Goal: Transaction & Acquisition: Purchase product/service

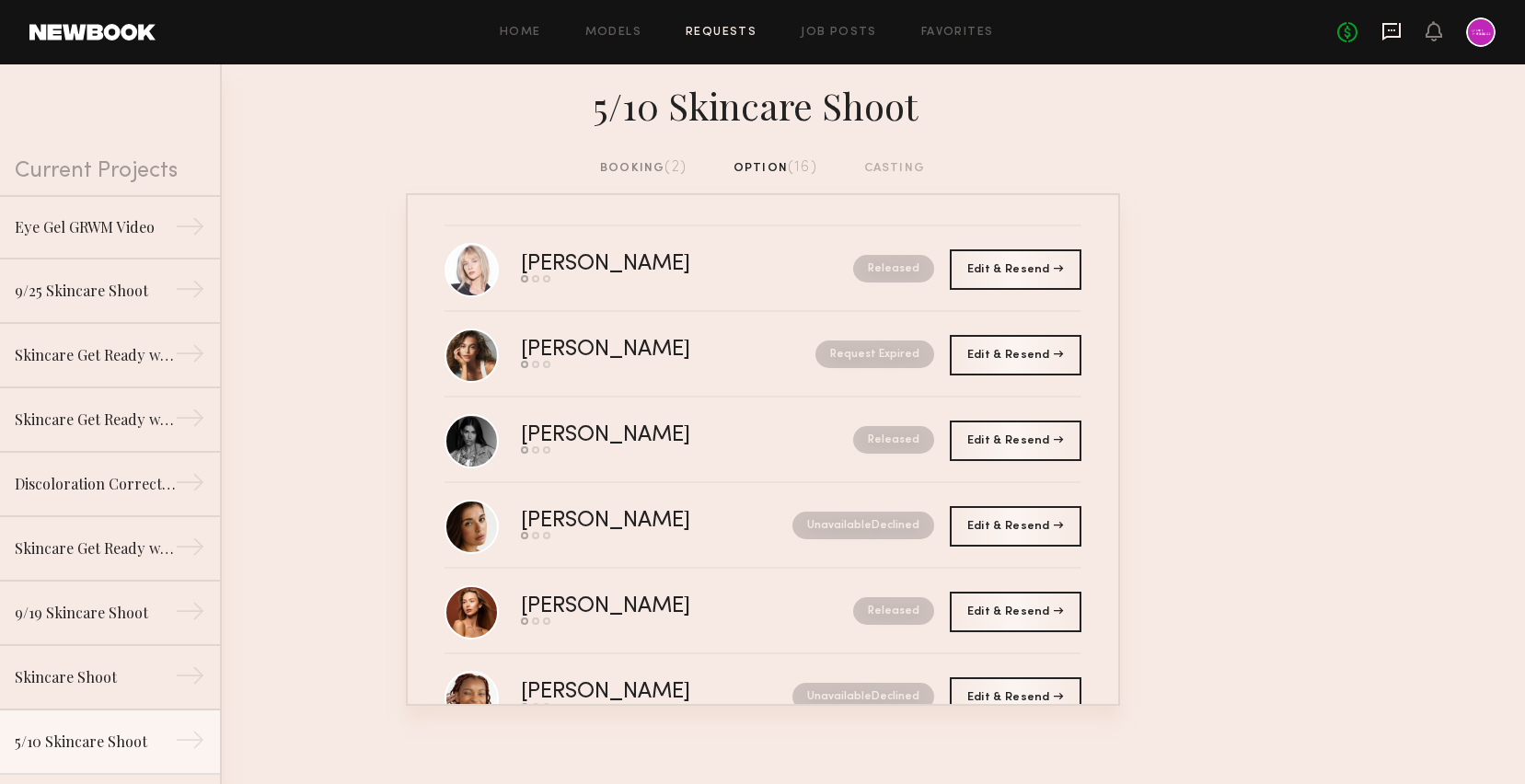
click at [1399, 37] on icon at bounding box center [1391, 32] width 19 height 18
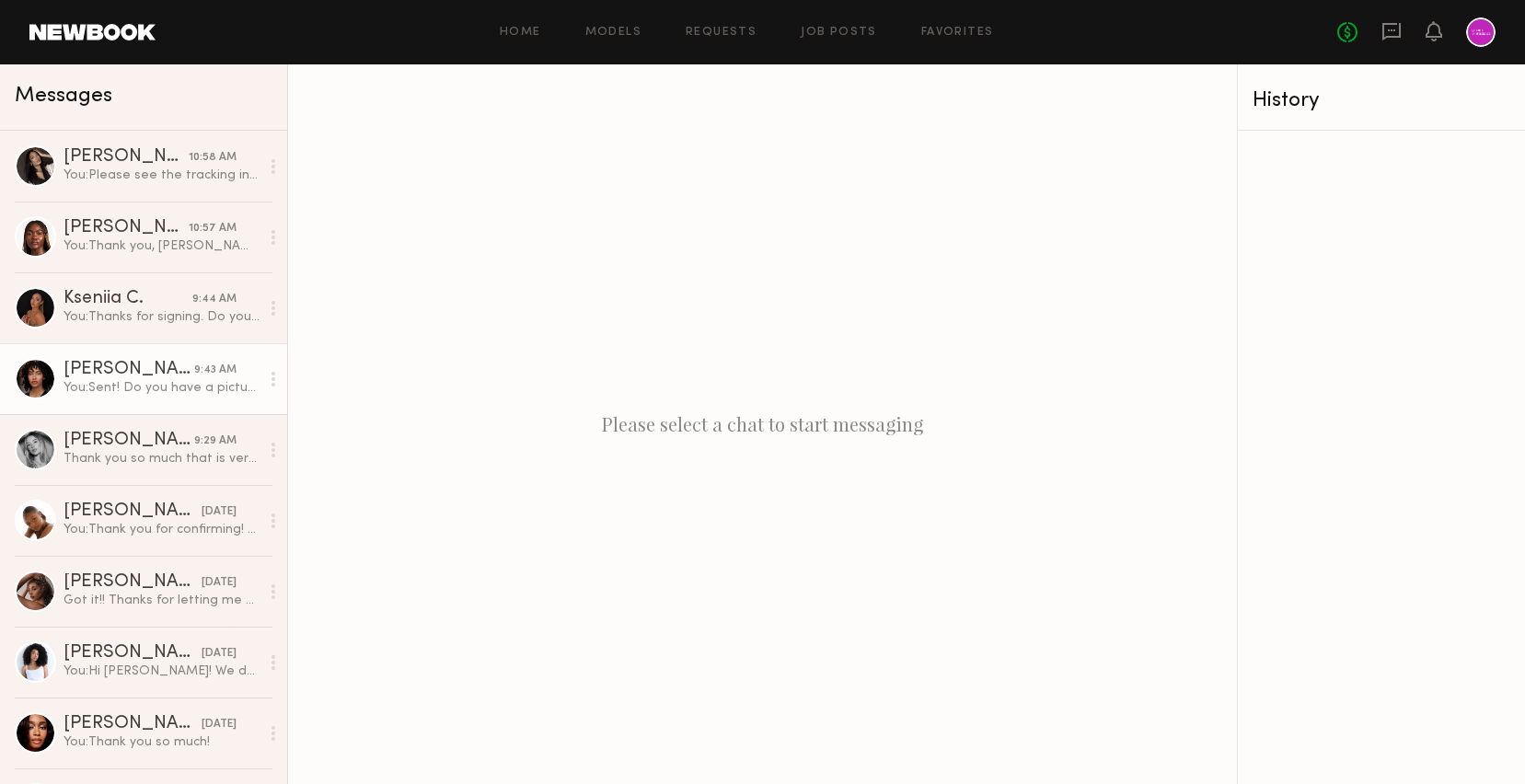
click at [145, 392] on div "You: Sent! Do you have a picture of the white tank top/cami you plan to wear?" at bounding box center [161, 387] width 196 height 18
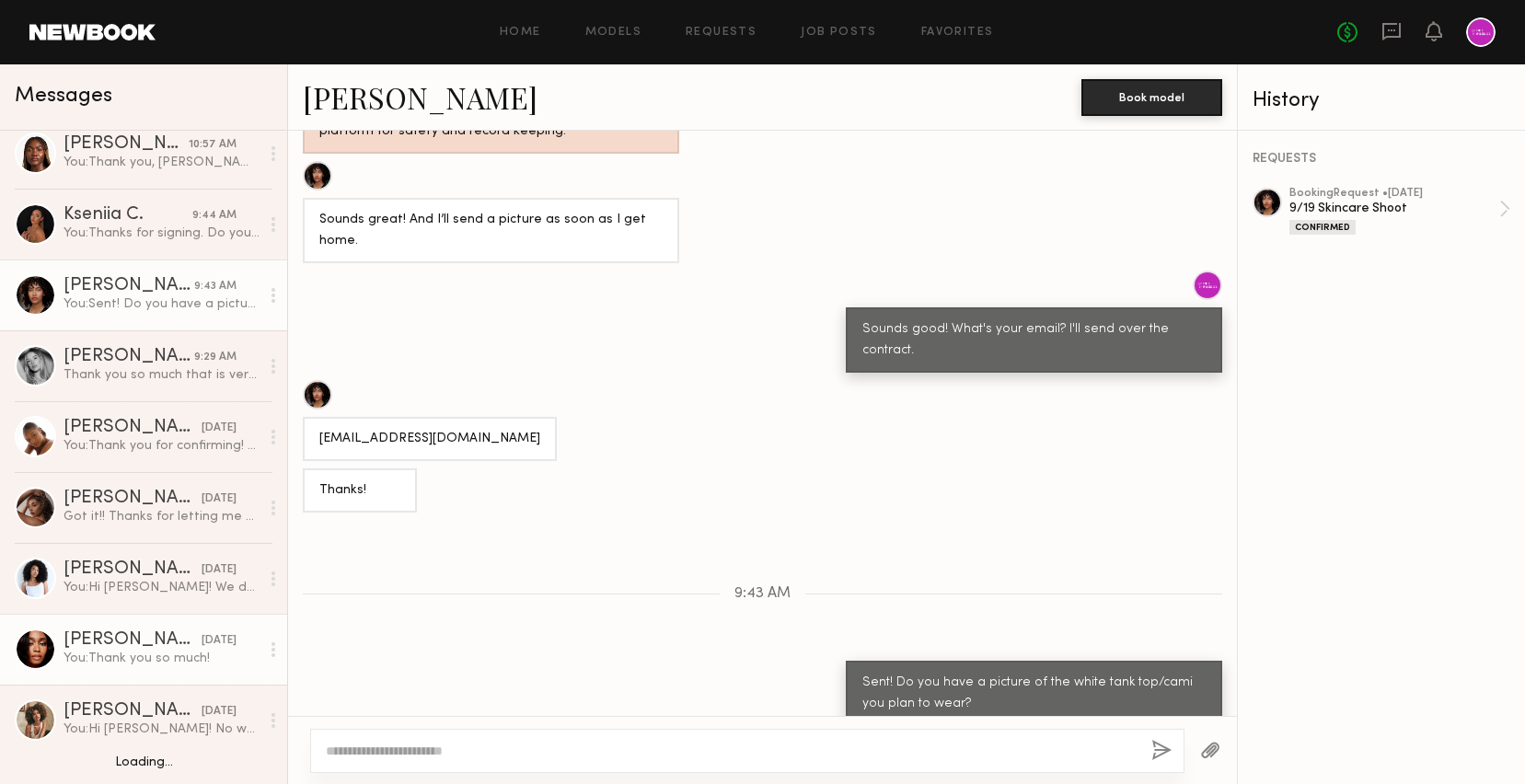
scroll to position [96, 0]
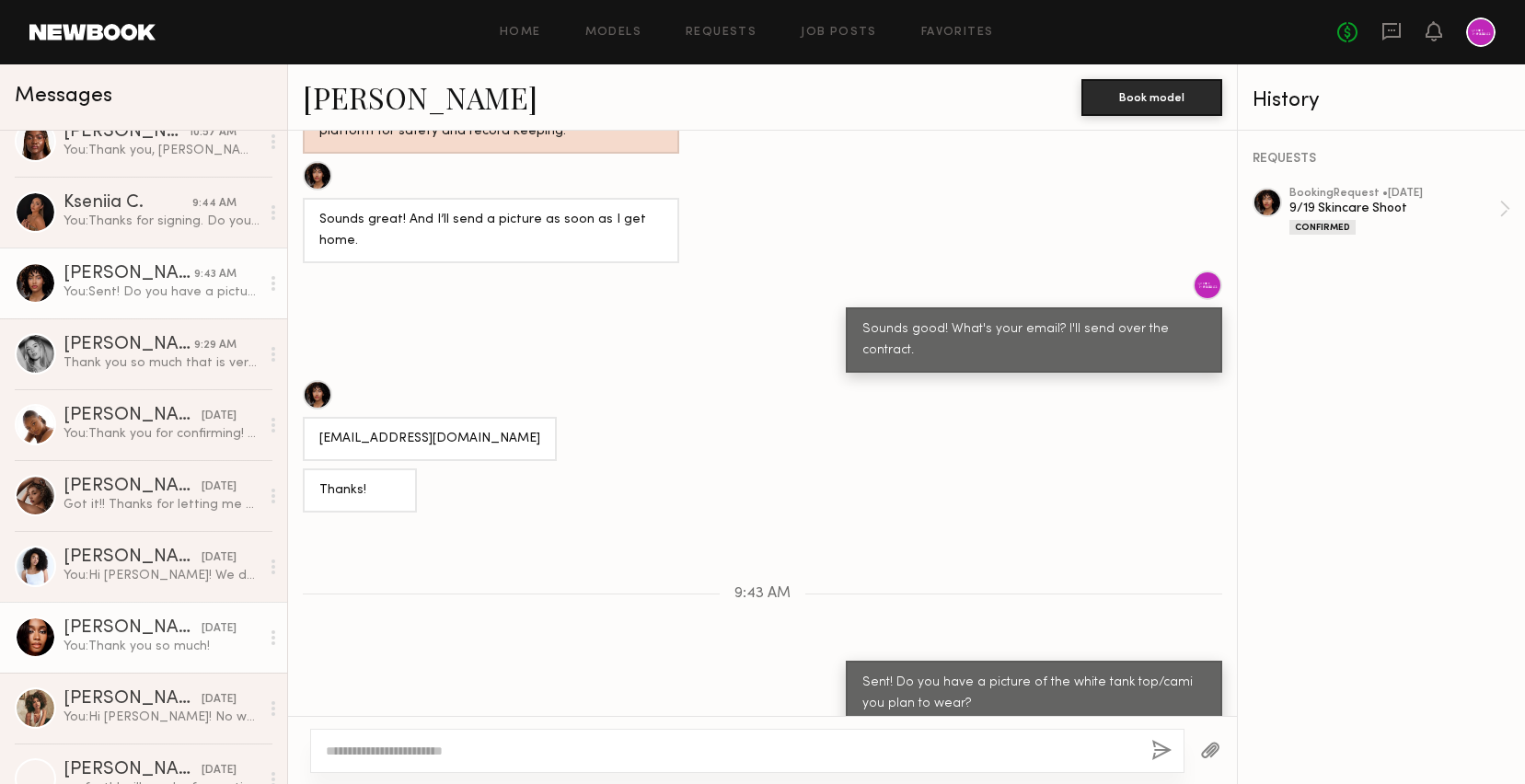
click at [155, 621] on div "Jordin W." at bounding box center [132, 628] width 138 height 19
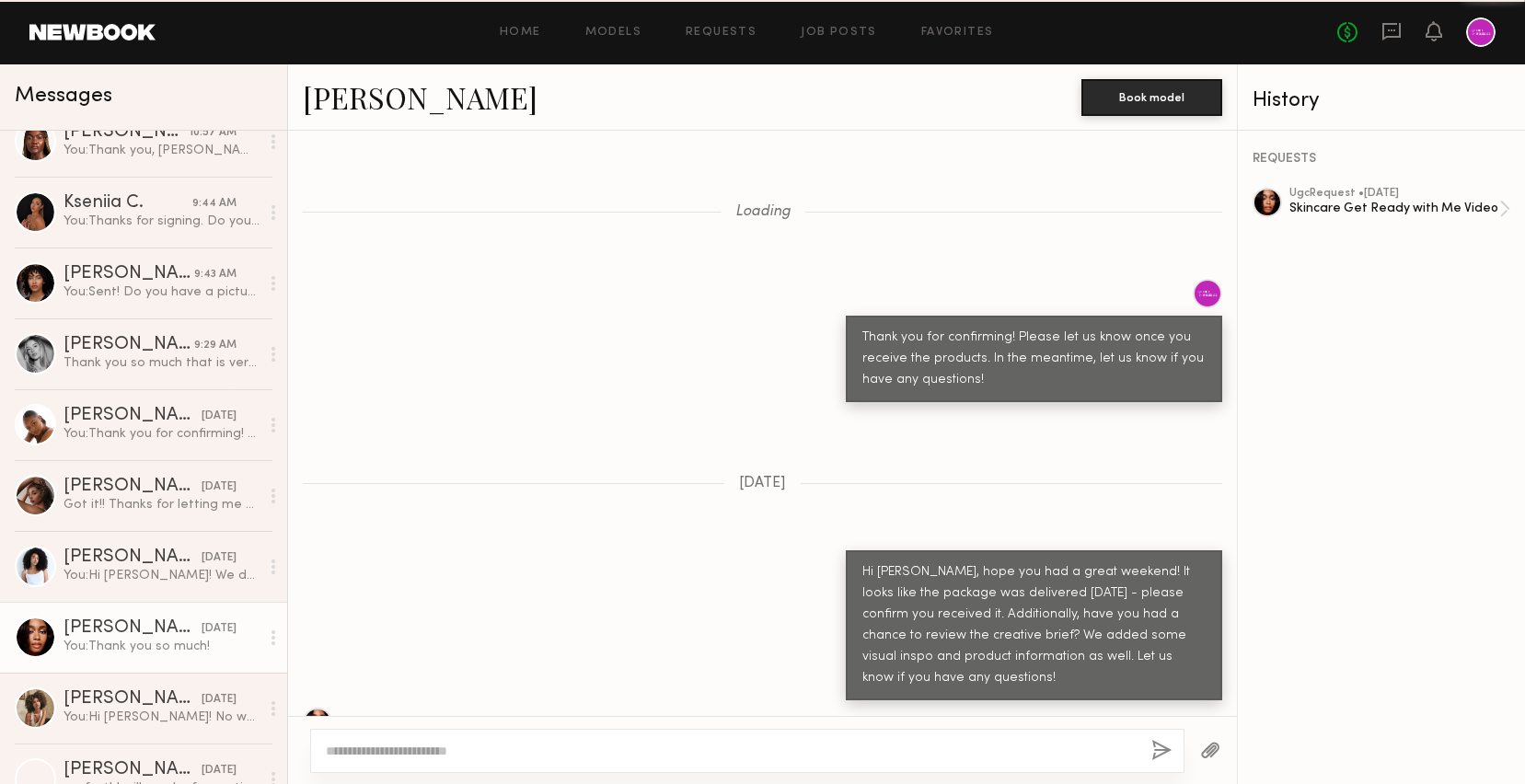
scroll to position [787, 0]
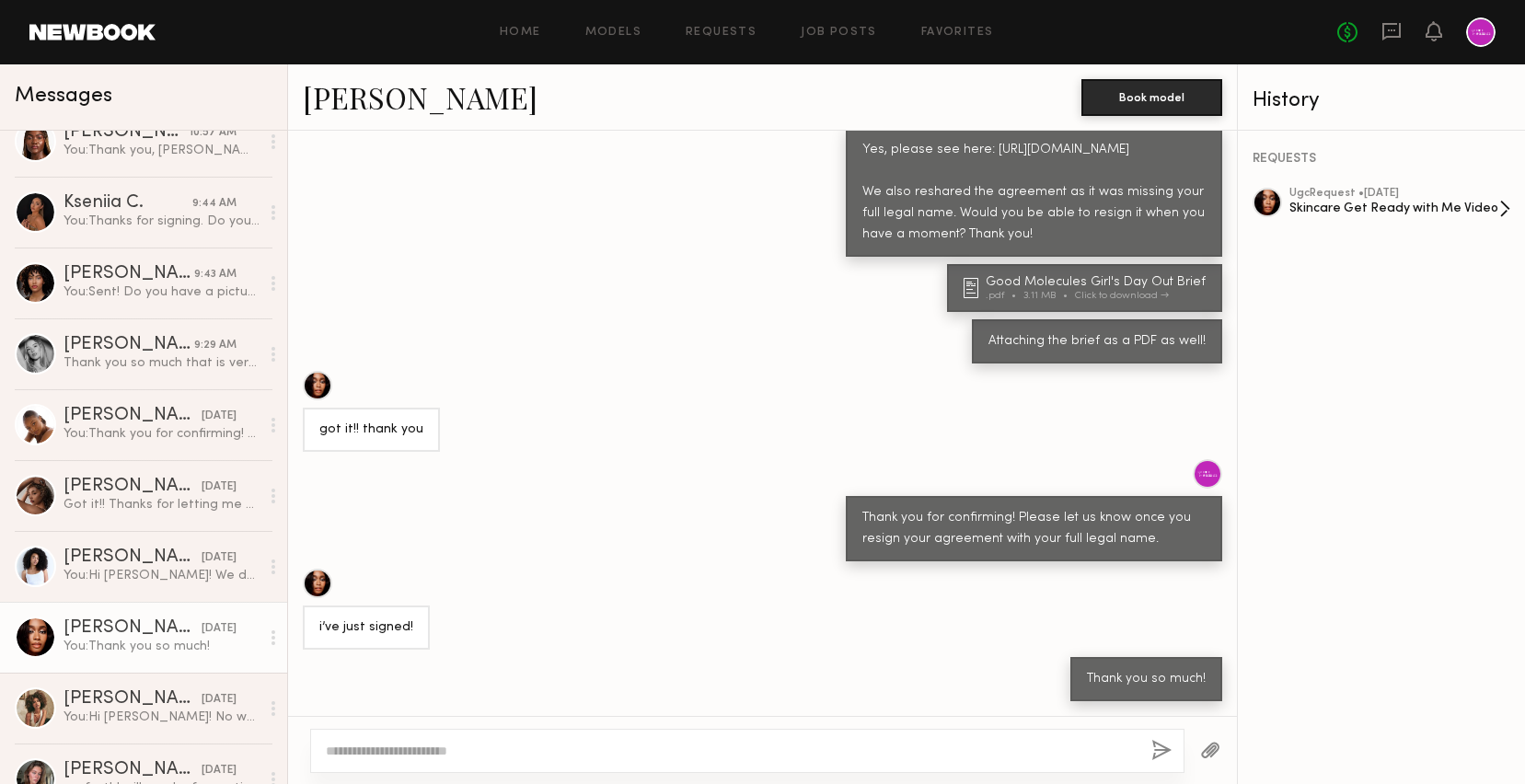
click at [1427, 194] on div "ugc Request • 09/10/2025" at bounding box center [1394, 193] width 210 height 12
click at [1380, 215] on div "Skincare Get Ready with Me Video" at bounding box center [1394, 208] width 210 height 18
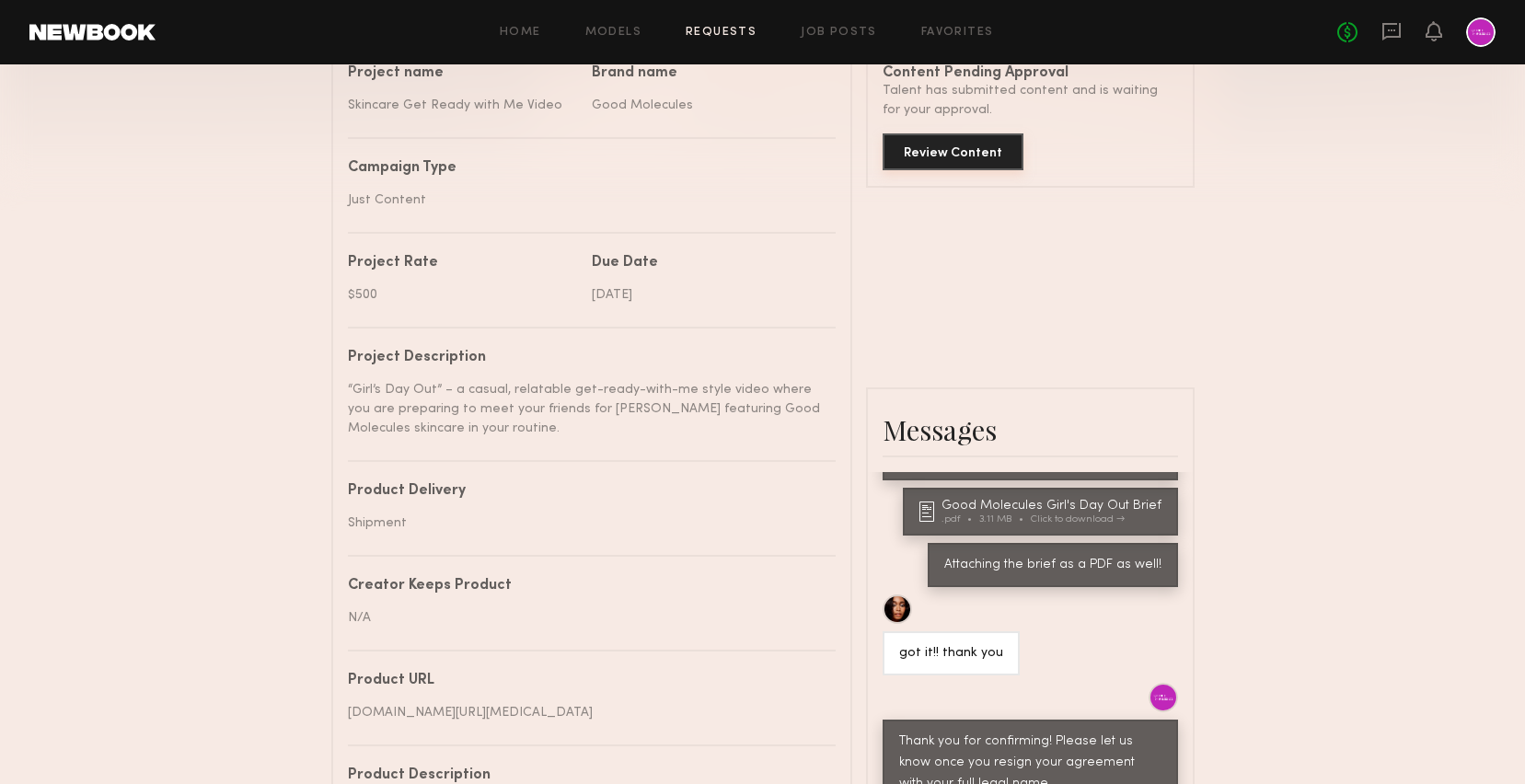
scroll to position [93, 0]
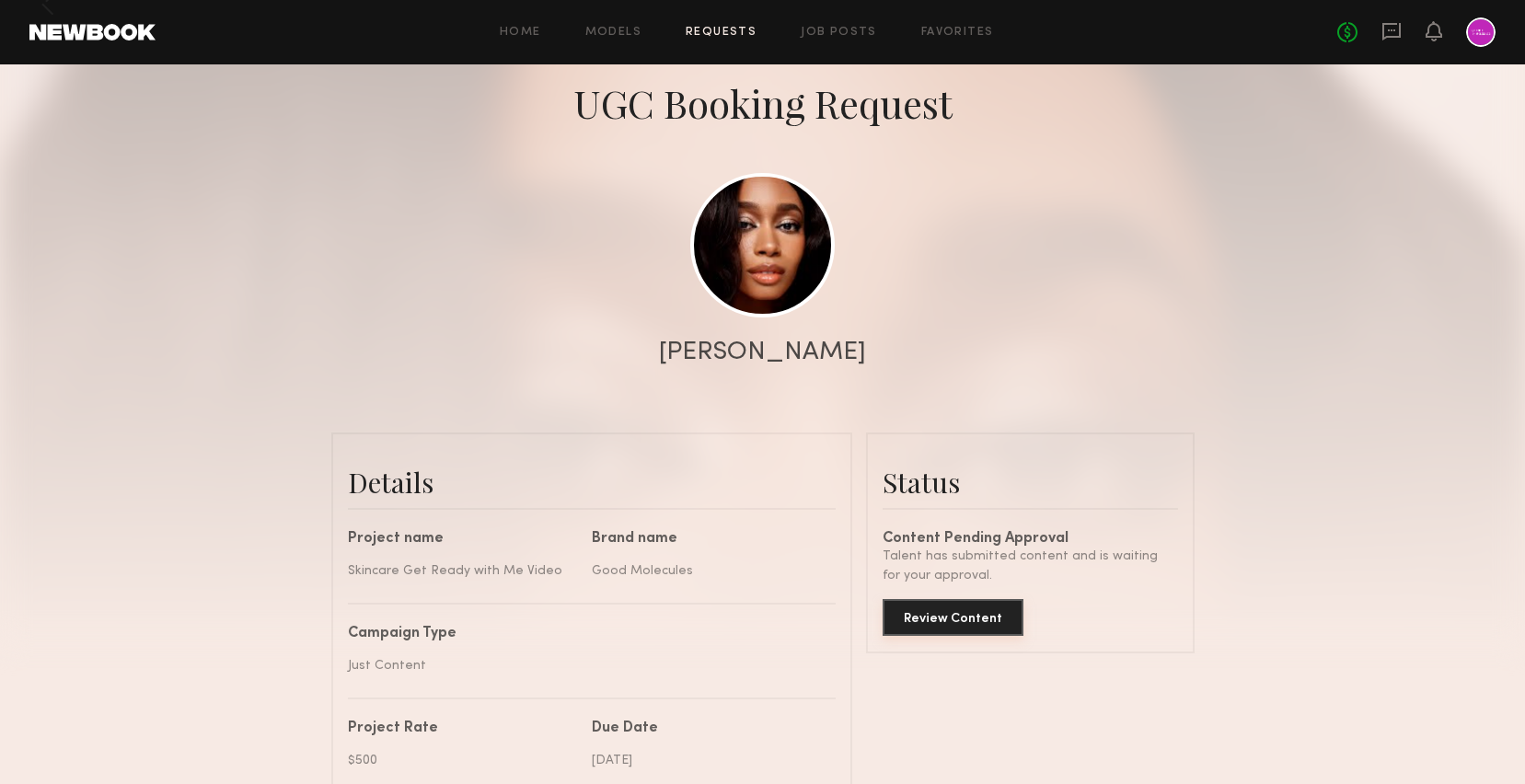
click at [925, 616] on button "Review Content" at bounding box center [953, 618] width 140 height 37
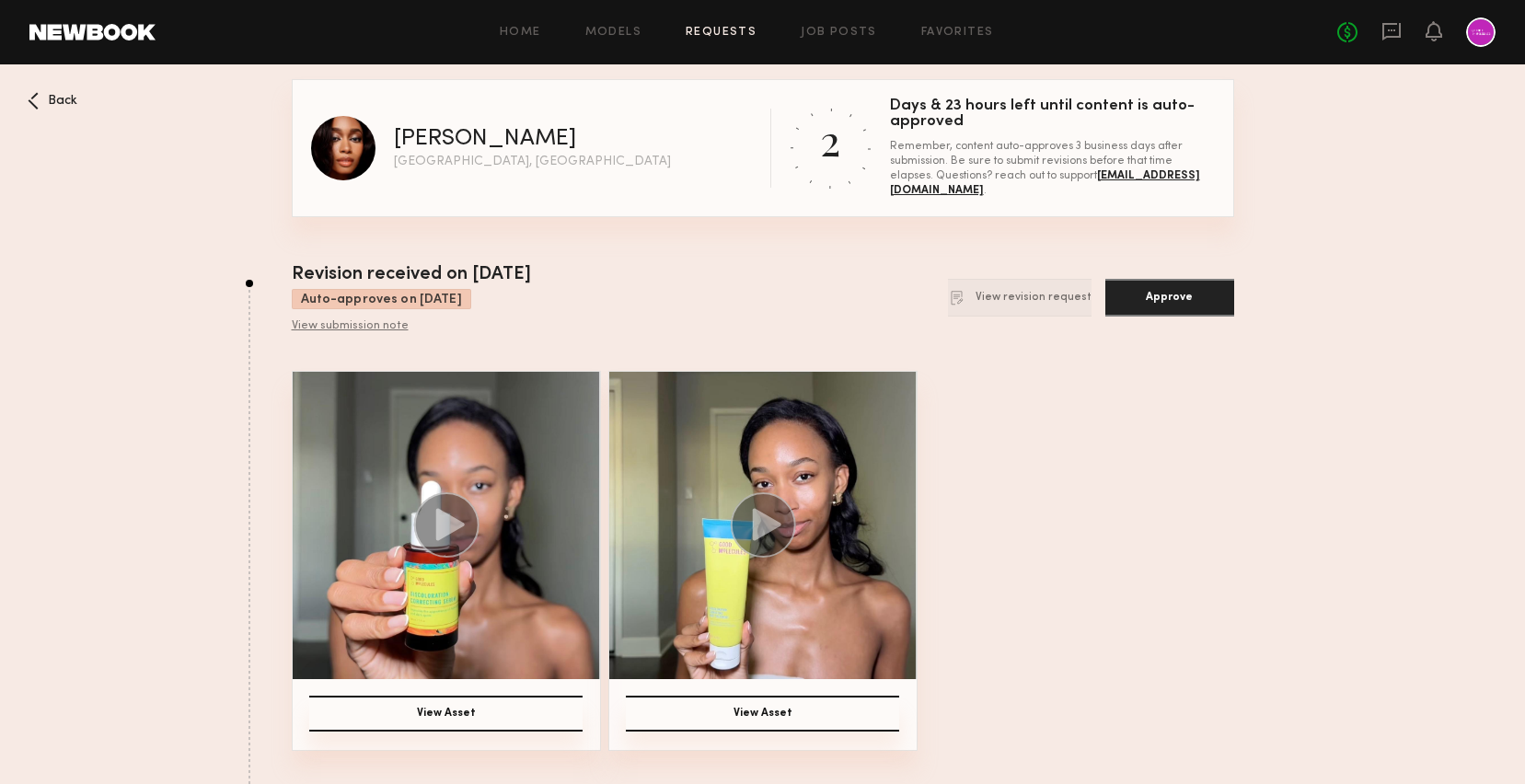
click at [1185, 292] on button "Approve" at bounding box center [1169, 297] width 129 height 38
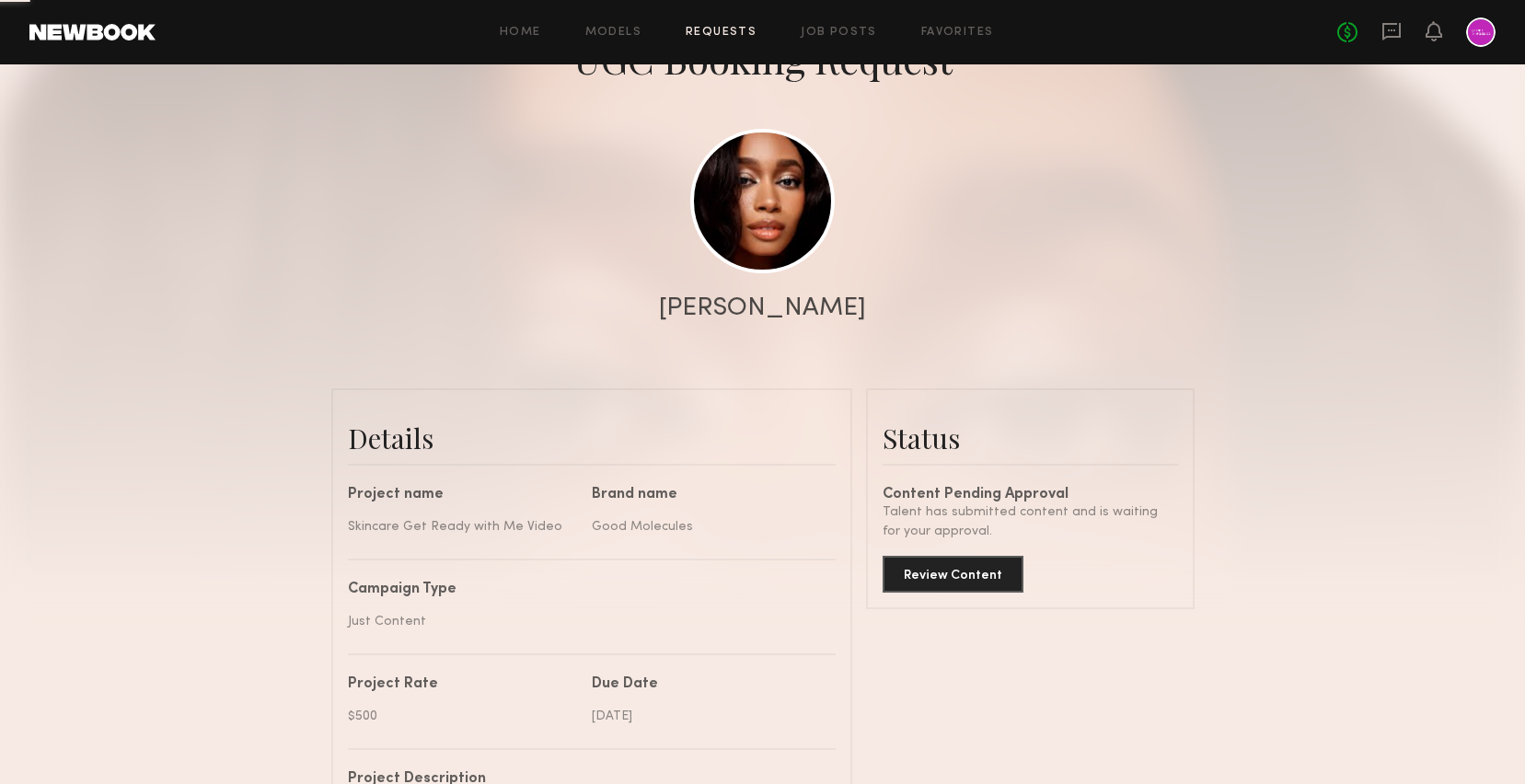
scroll to position [311, 0]
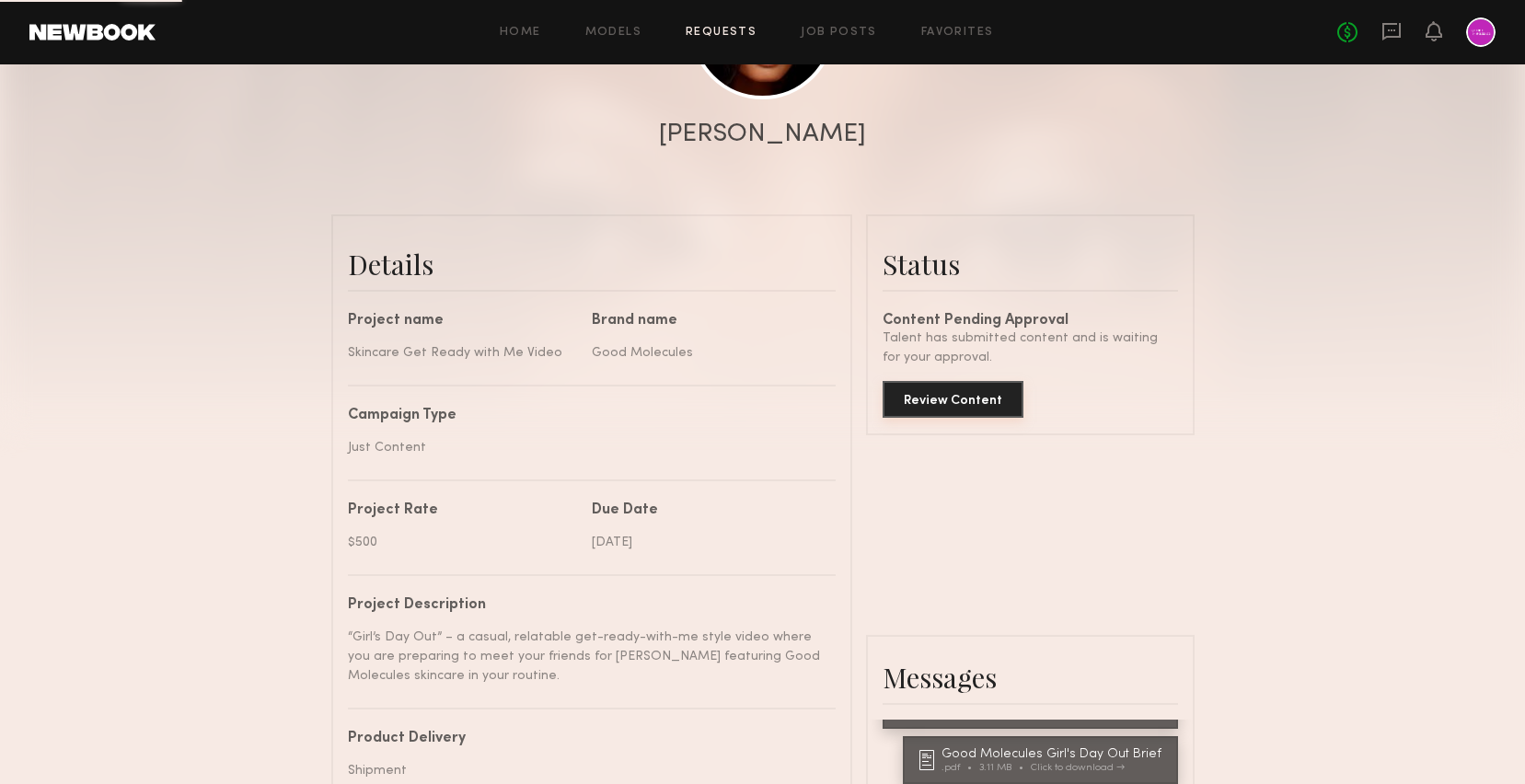
click at [953, 412] on button "Review Content" at bounding box center [953, 399] width 140 height 37
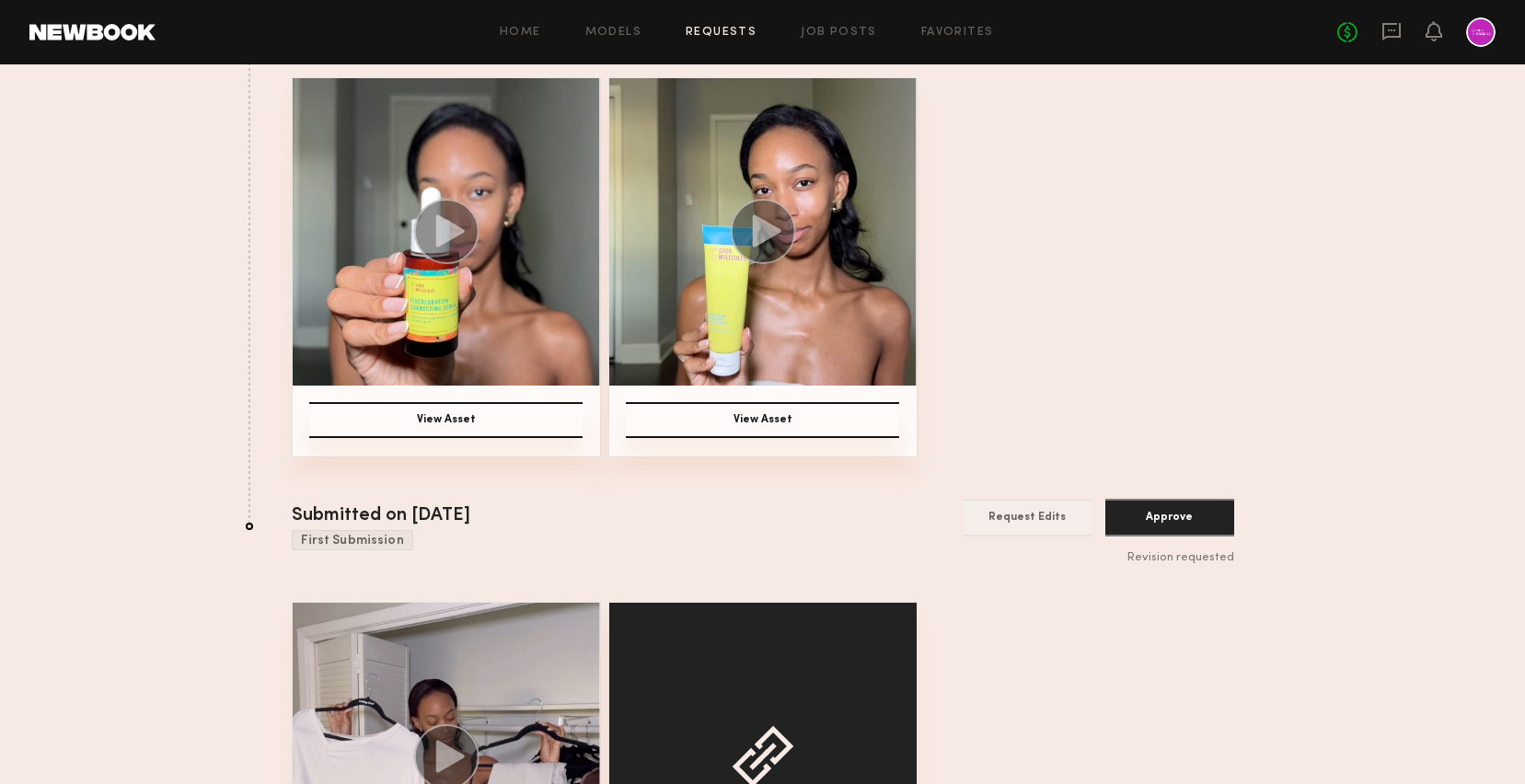
scroll to position [141, 0]
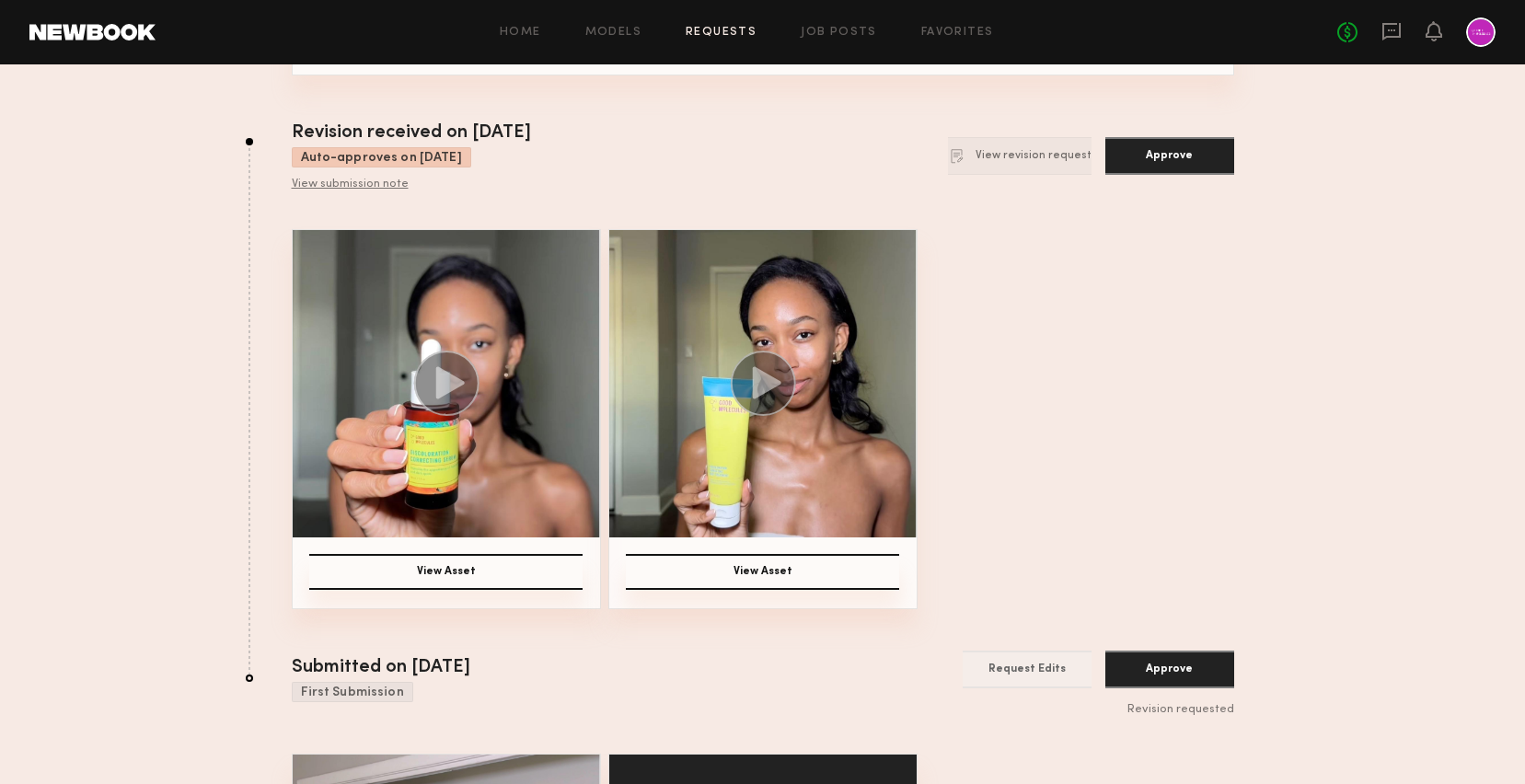
click at [771, 385] on icon at bounding box center [766, 383] width 29 height 33
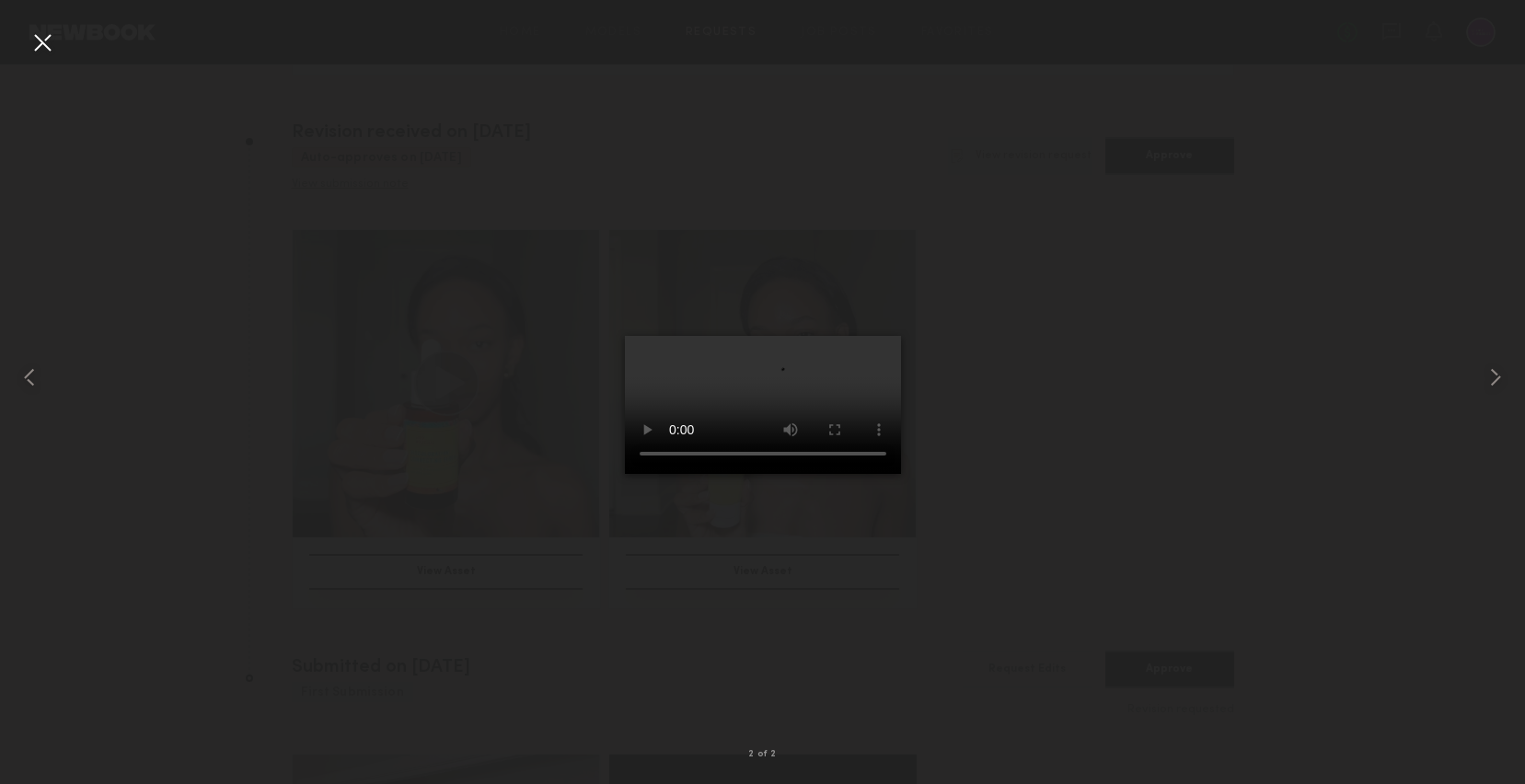
click at [977, 391] on div at bounding box center [762, 377] width 1525 height 696
click at [43, 43] on div at bounding box center [43, 43] width 30 height 30
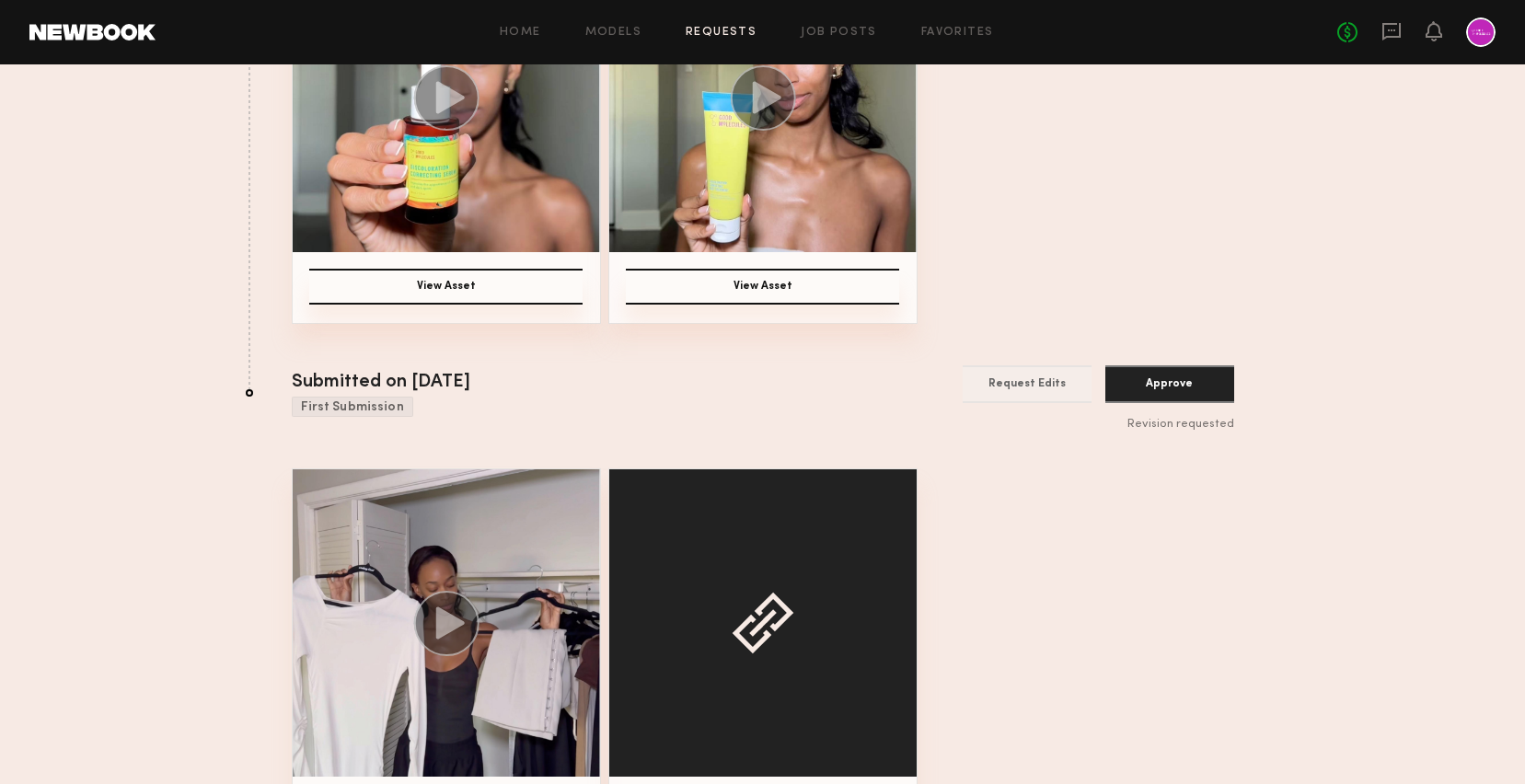
scroll to position [504, 0]
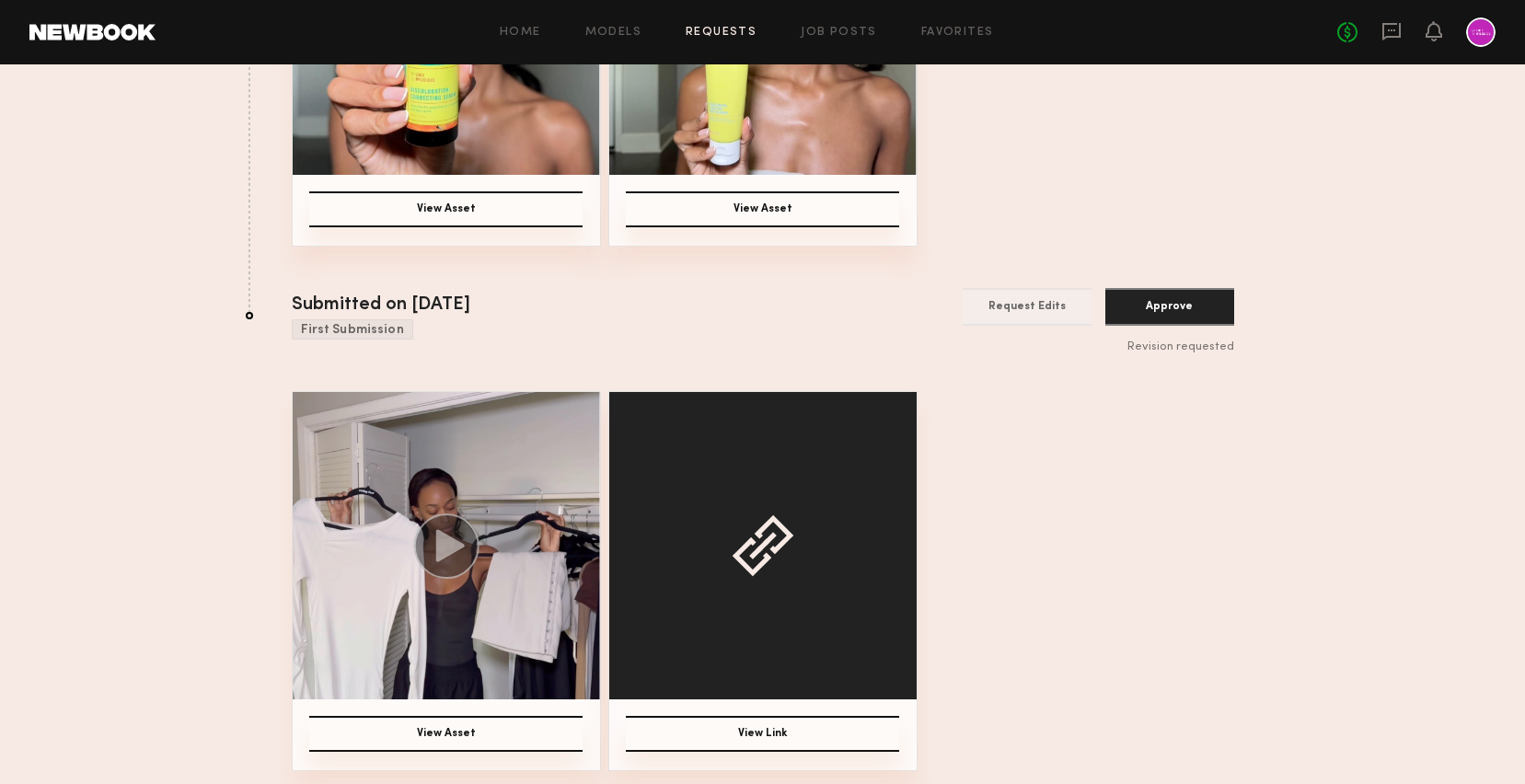
click at [437, 514] on circle at bounding box center [446, 545] width 63 height 63
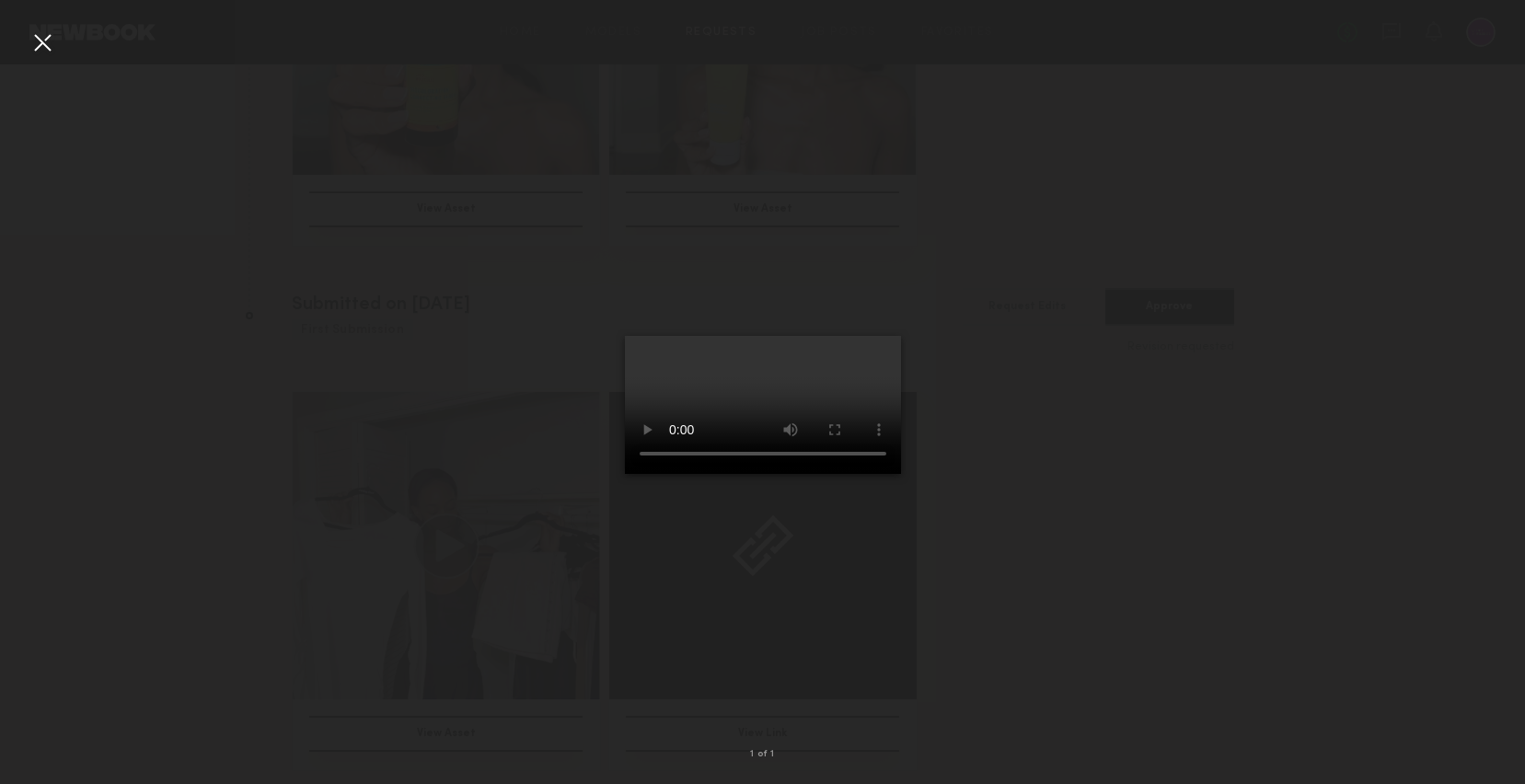
click at [45, 46] on div at bounding box center [43, 43] width 30 height 30
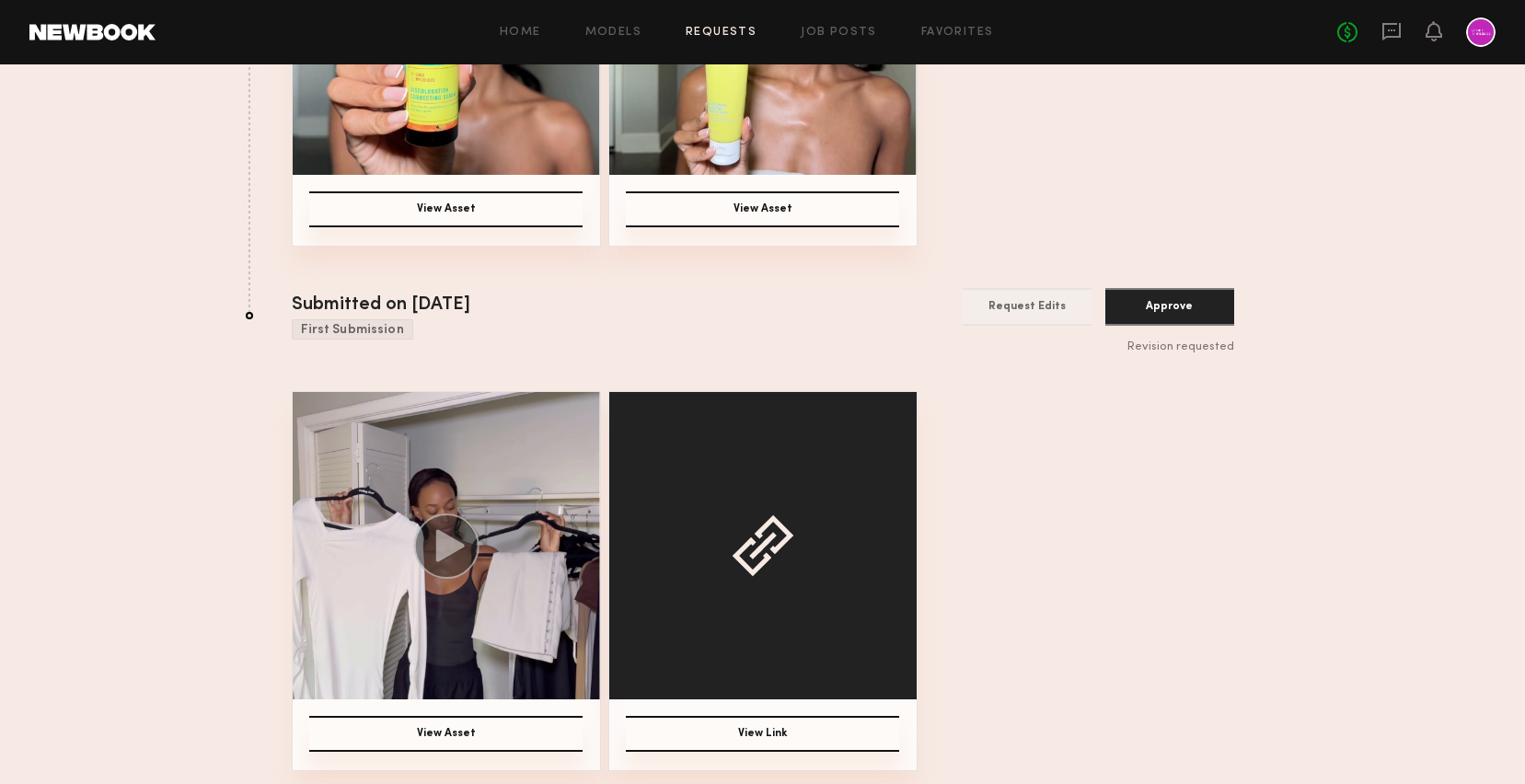
click at [557, 474] on img at bounding box center [446, 545] width 308 height 307
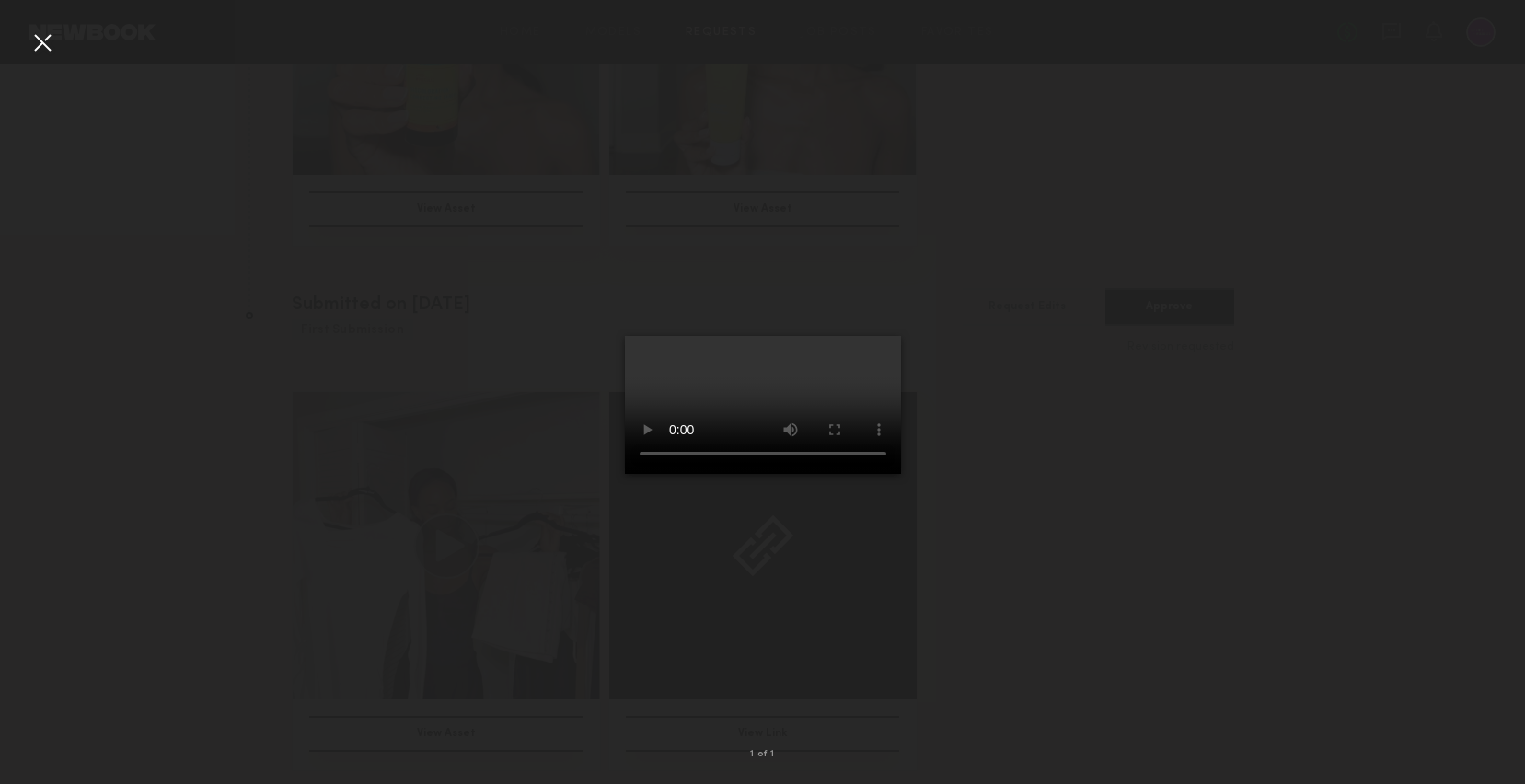
click at [1035, 433] on div at bounding box center [762, 377] width 1525 height 696
click at [46, 46] on div at bounding box center [43, 43] width 30 height 30
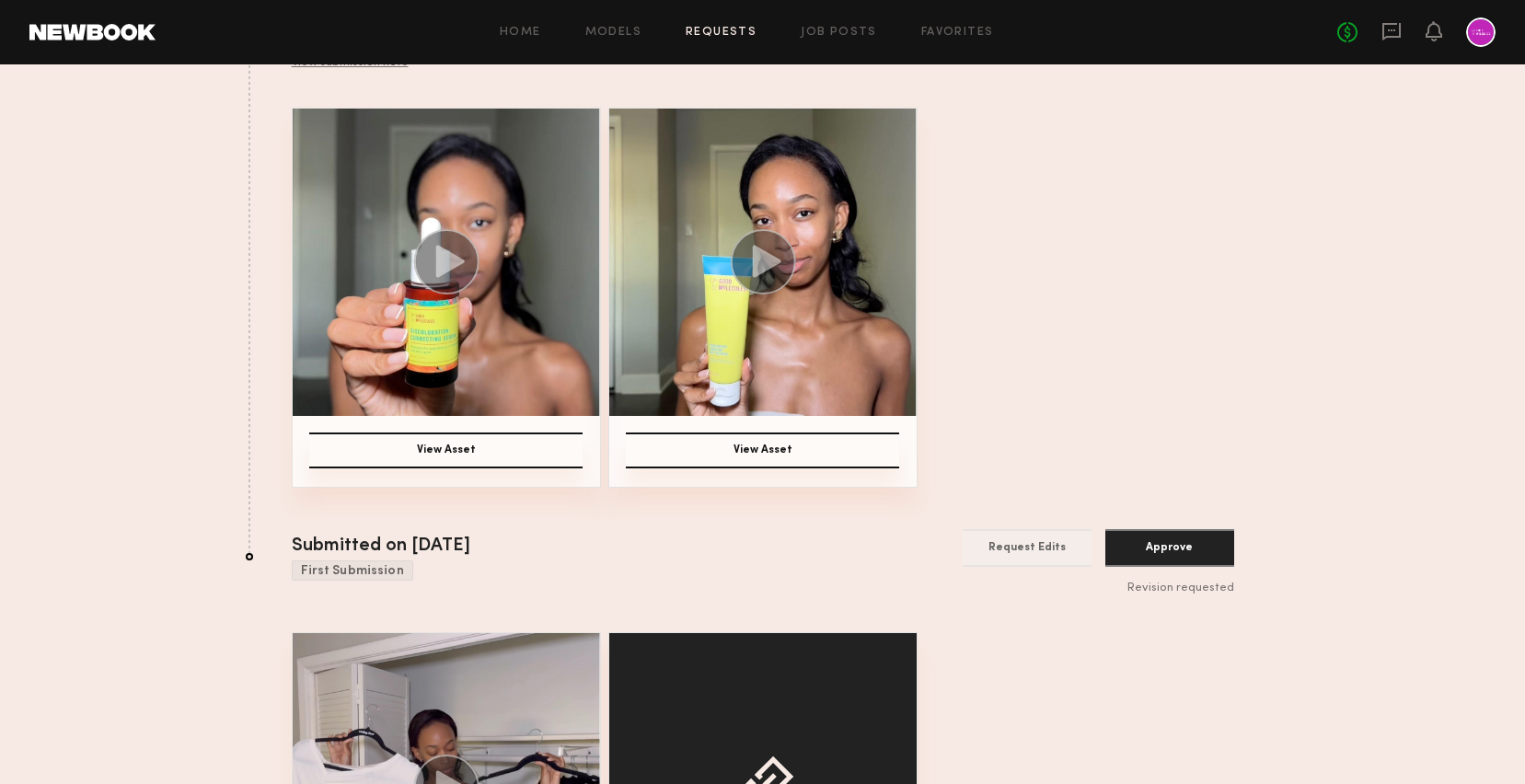
scroll to position [0, 0]
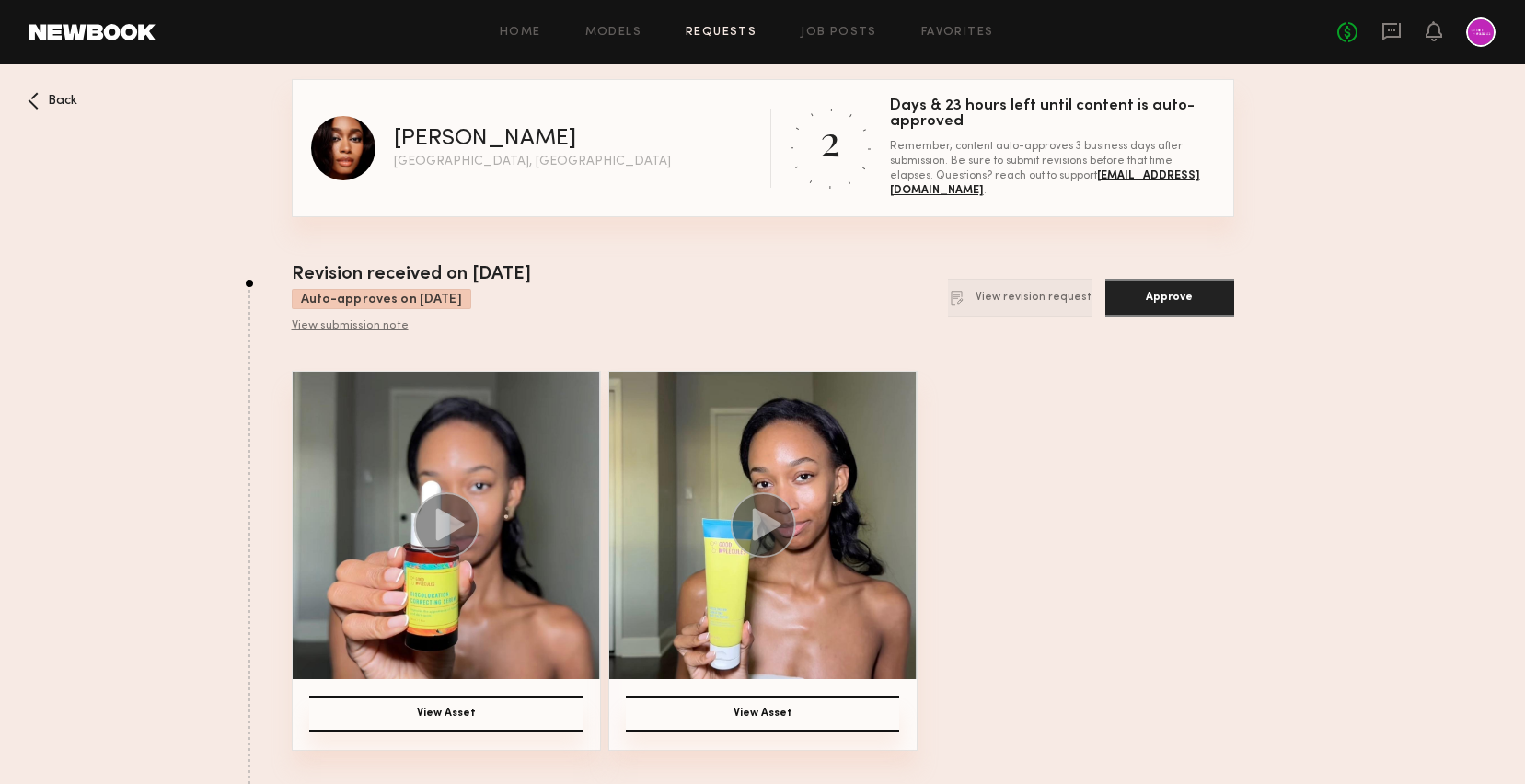
click at [532, 438] on img at bounding box center [446, 525] width 308 height 307
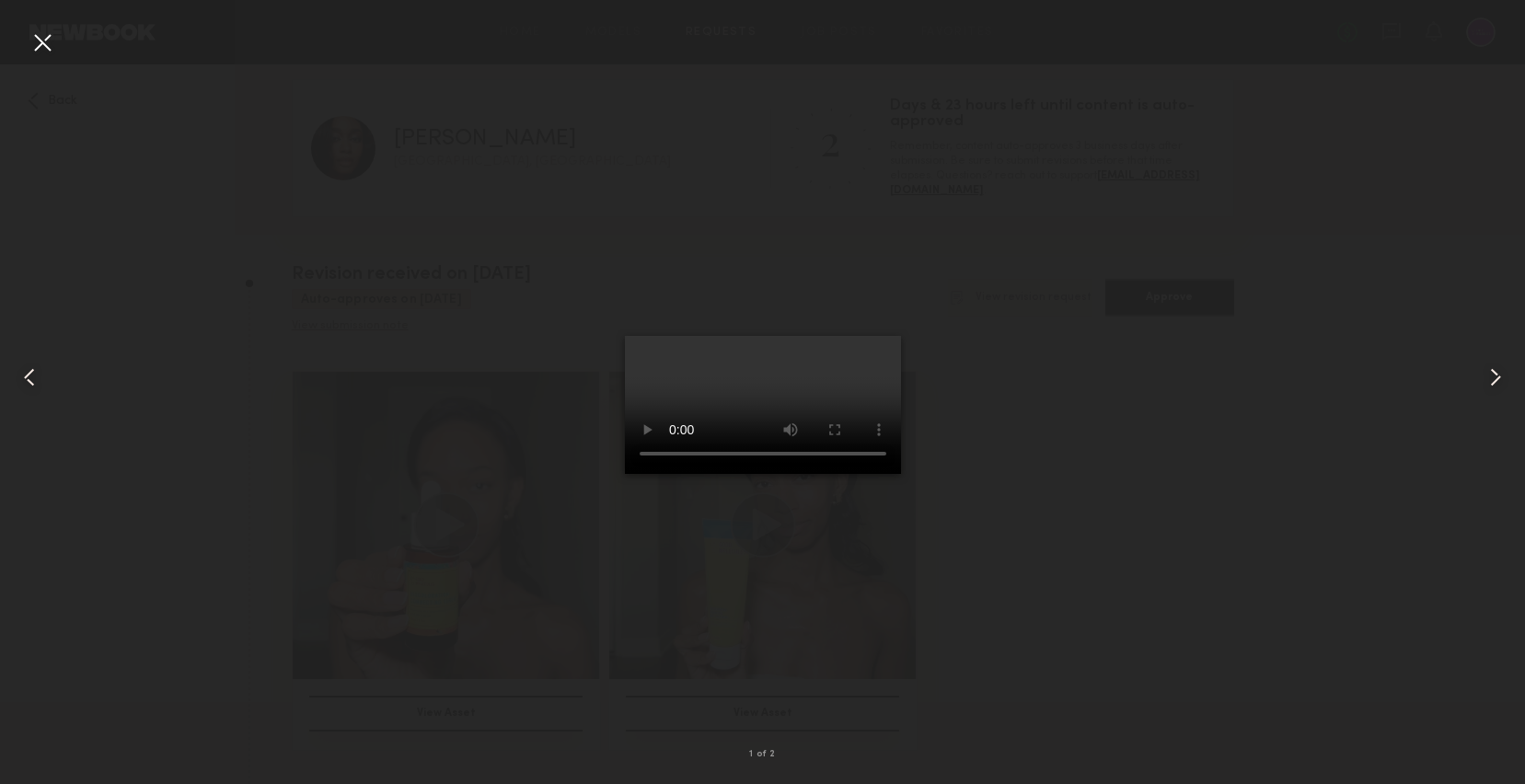
click at [51, 39] on div at bounding box center [43, 43] width 30 height 30
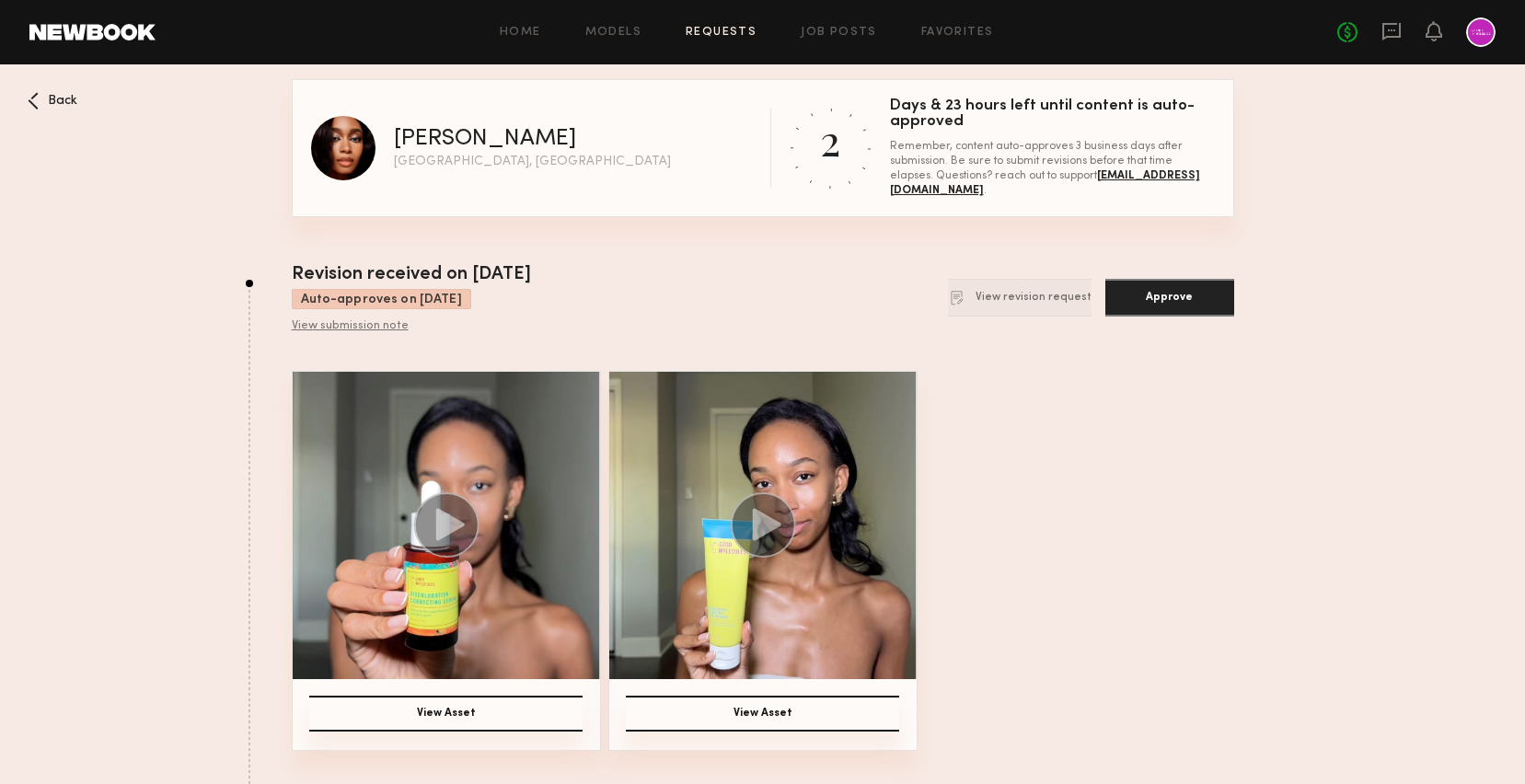
scroll to position [504, 0]
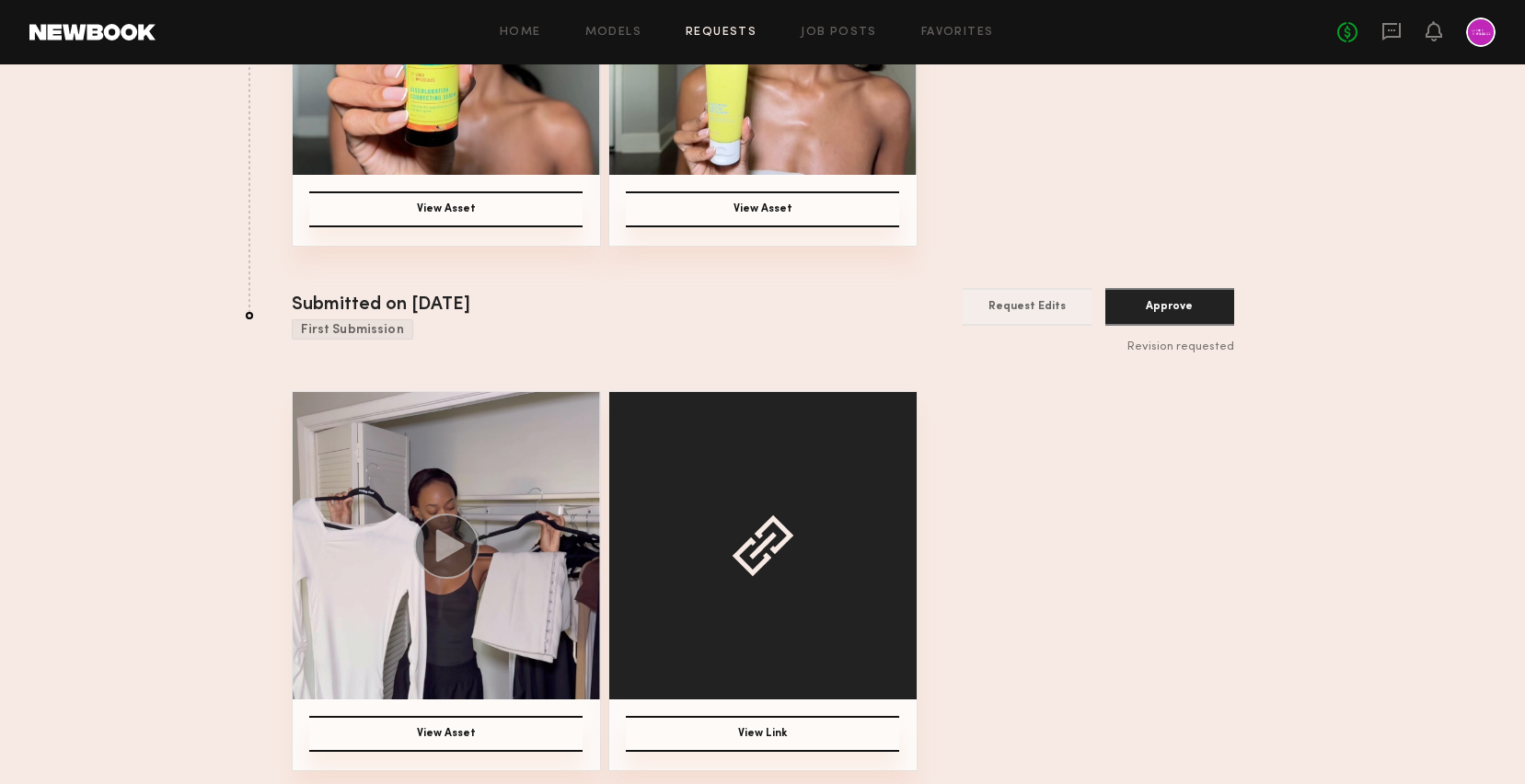
click at [1174, 308] on button "Approve" at bounding box center [1169, 307] width 129 height 38
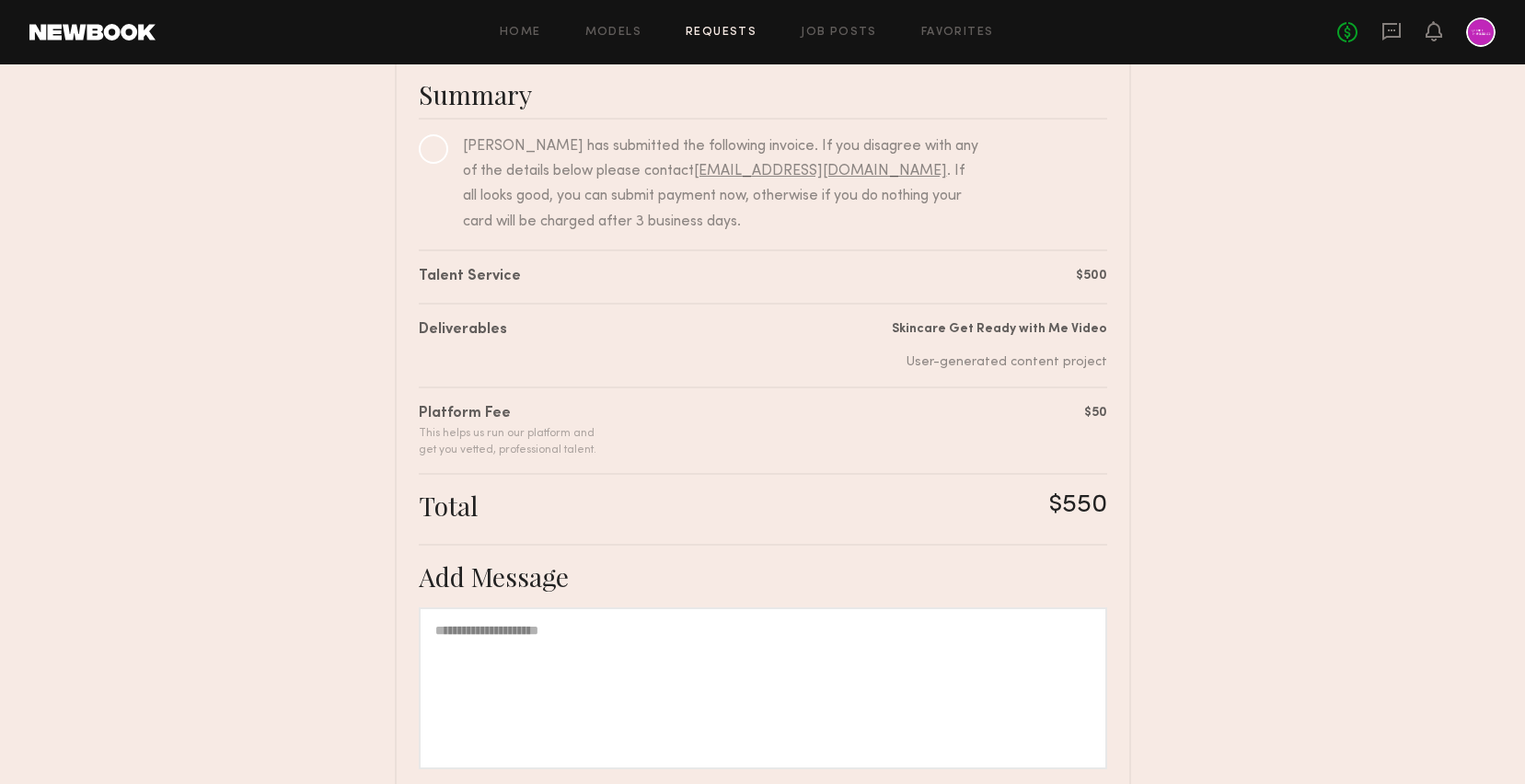
scroll to position [127, 0]
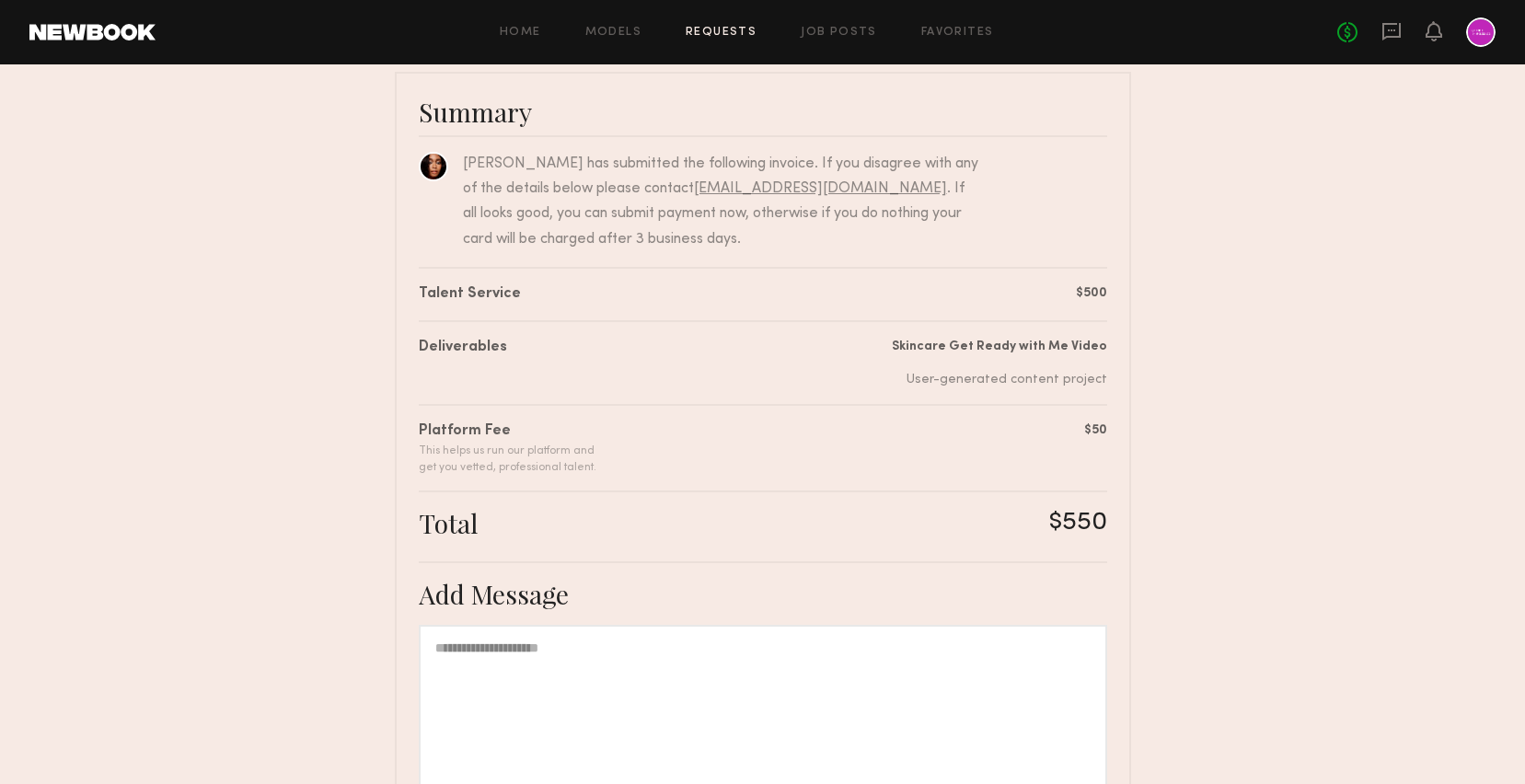
click at [298, 373] on nb-booking-payment "Review & Pay Talent Review & Pay Talent Skincare Get Ready with Me Video Summar…" at bounding box center [762, 458] width 1525 height 983
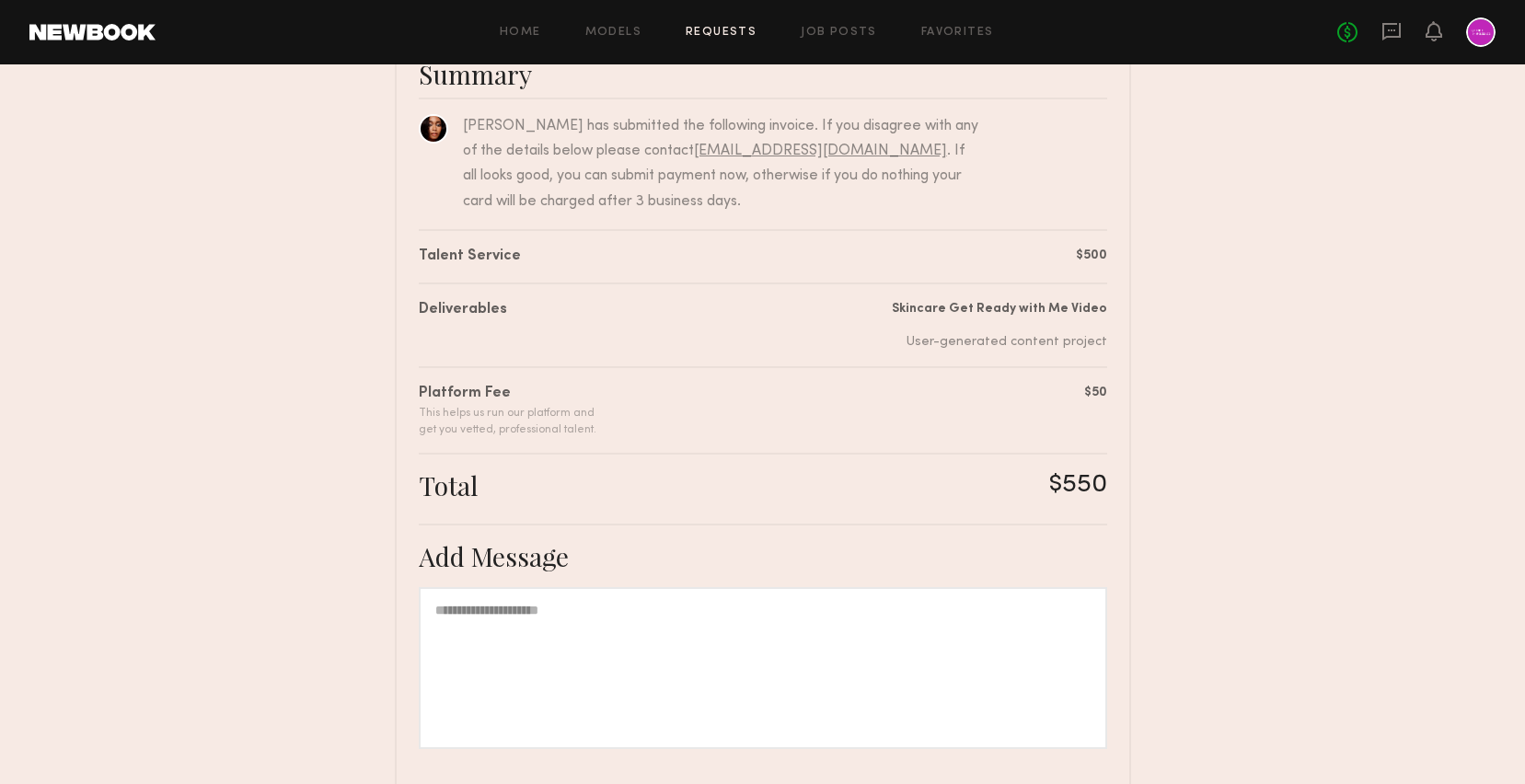
scroll to position [218, 0]
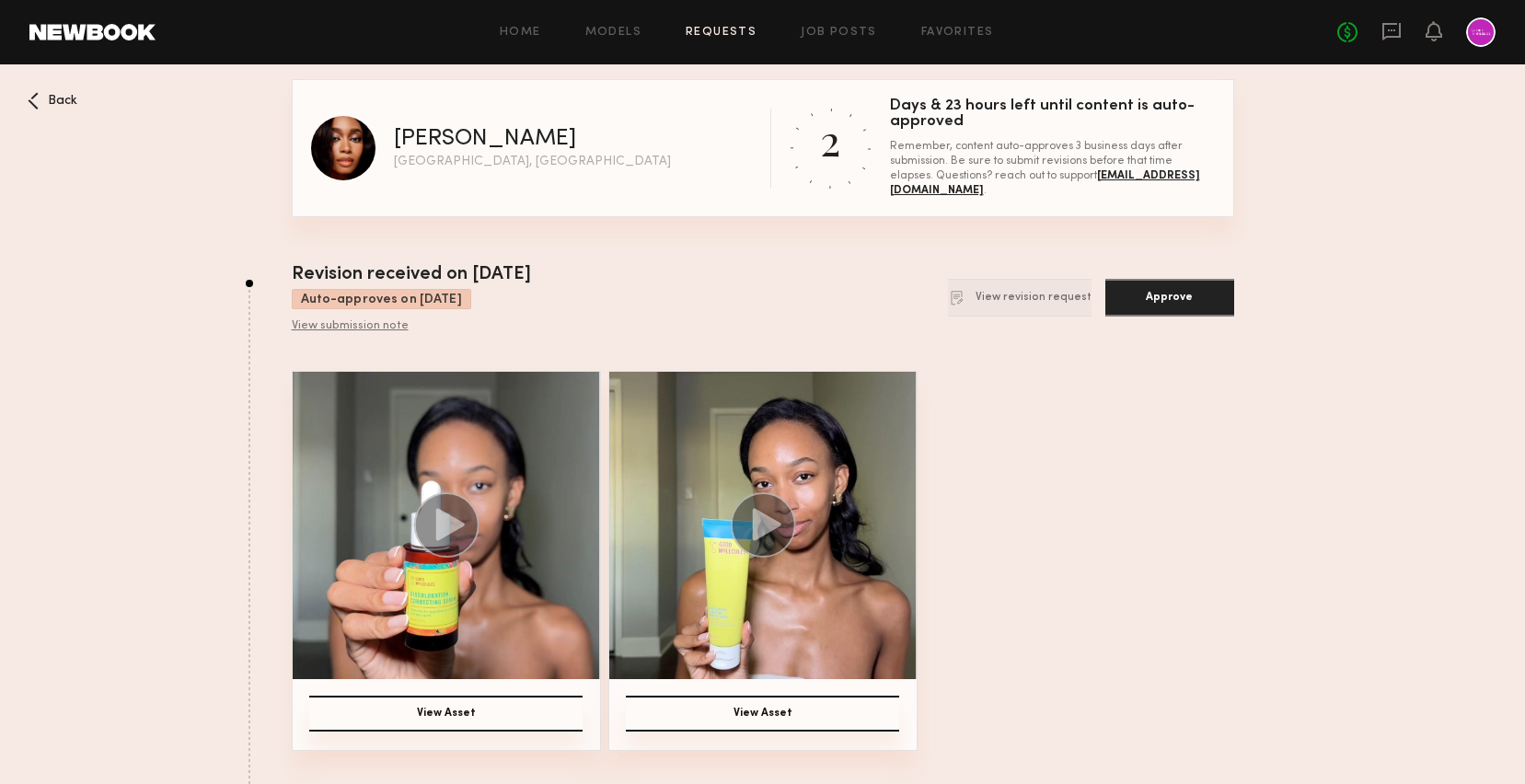
click at [367, 326] on div "View submission note" at bounding box center [411, 327] width 239 height 15
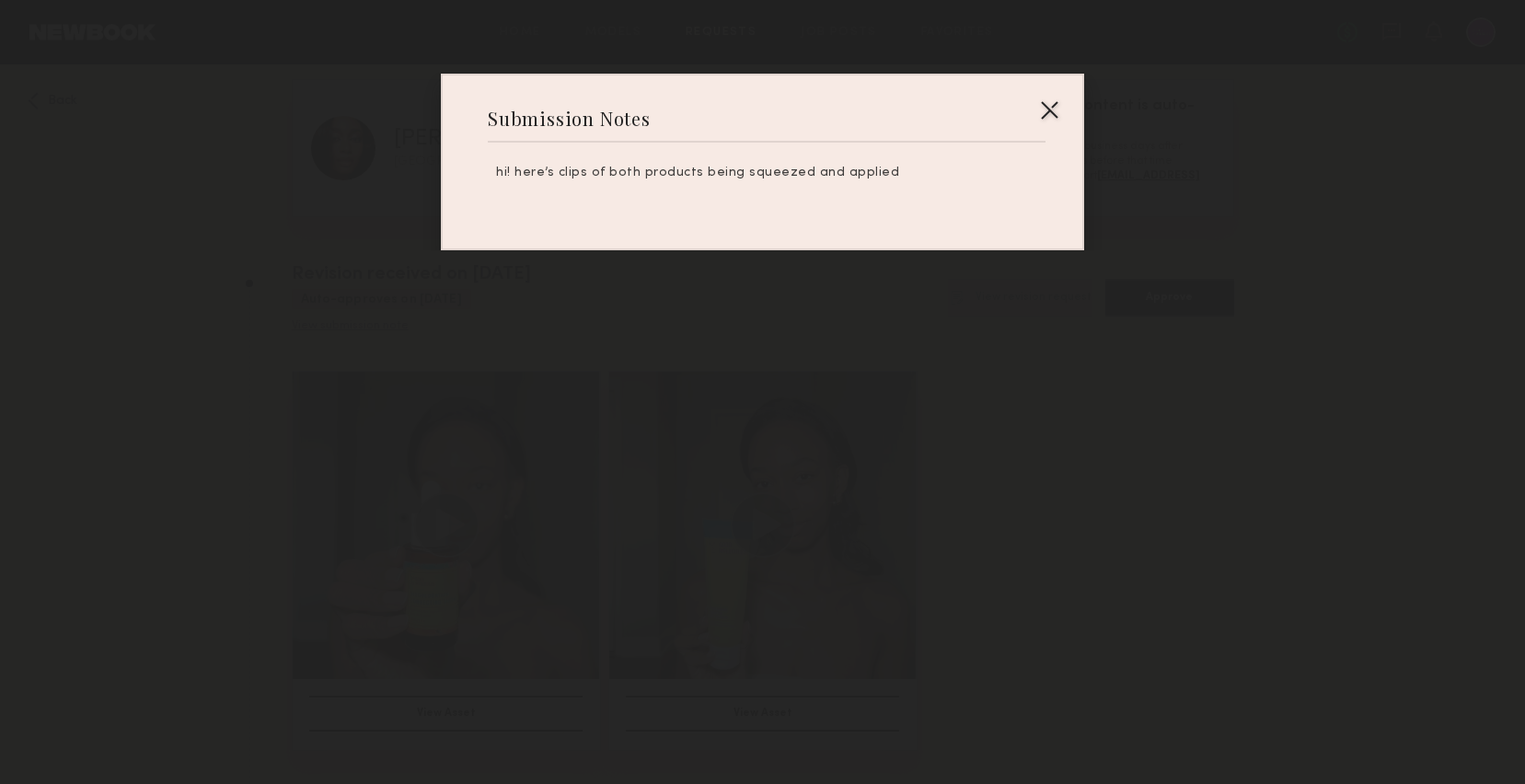
click at [1037, 101] on div at bounding box center [1049, 110] width 30 height 30
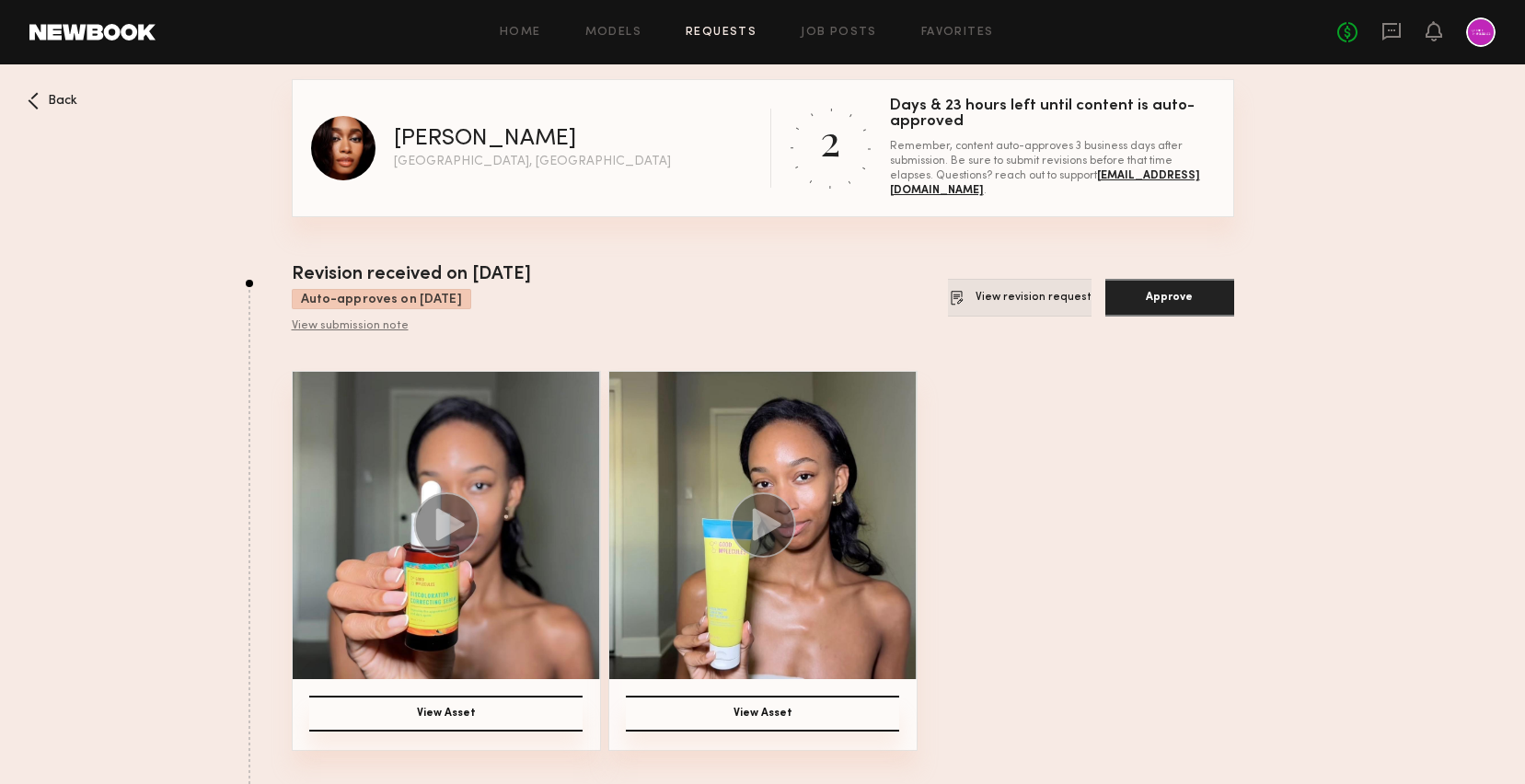
click at [1031, 285] on button "View revision request" at bounding box center [1019, 297] width 143 height 38
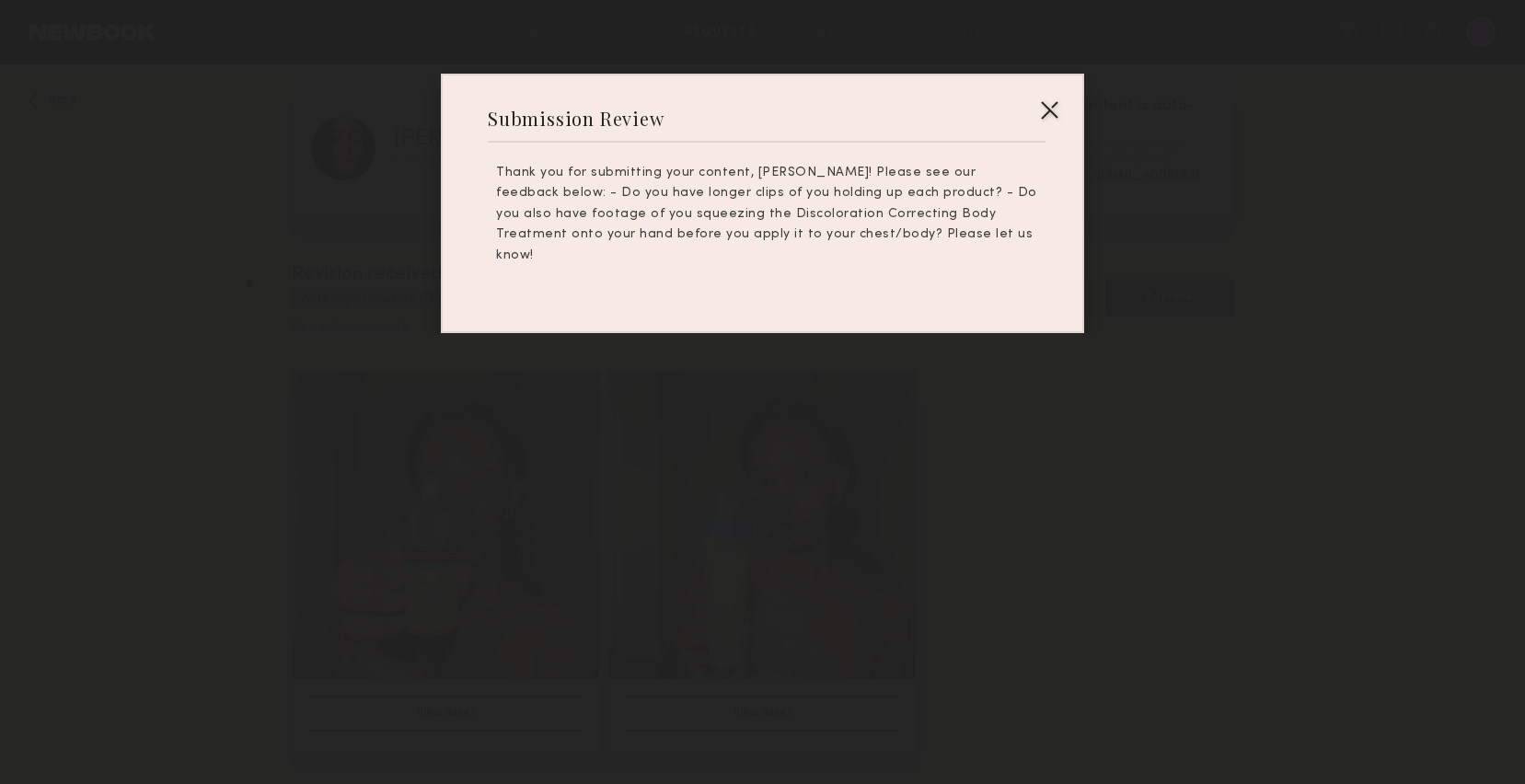
click at [1048, 101] on div at bounding box center [1049, 110] width 30 height 30
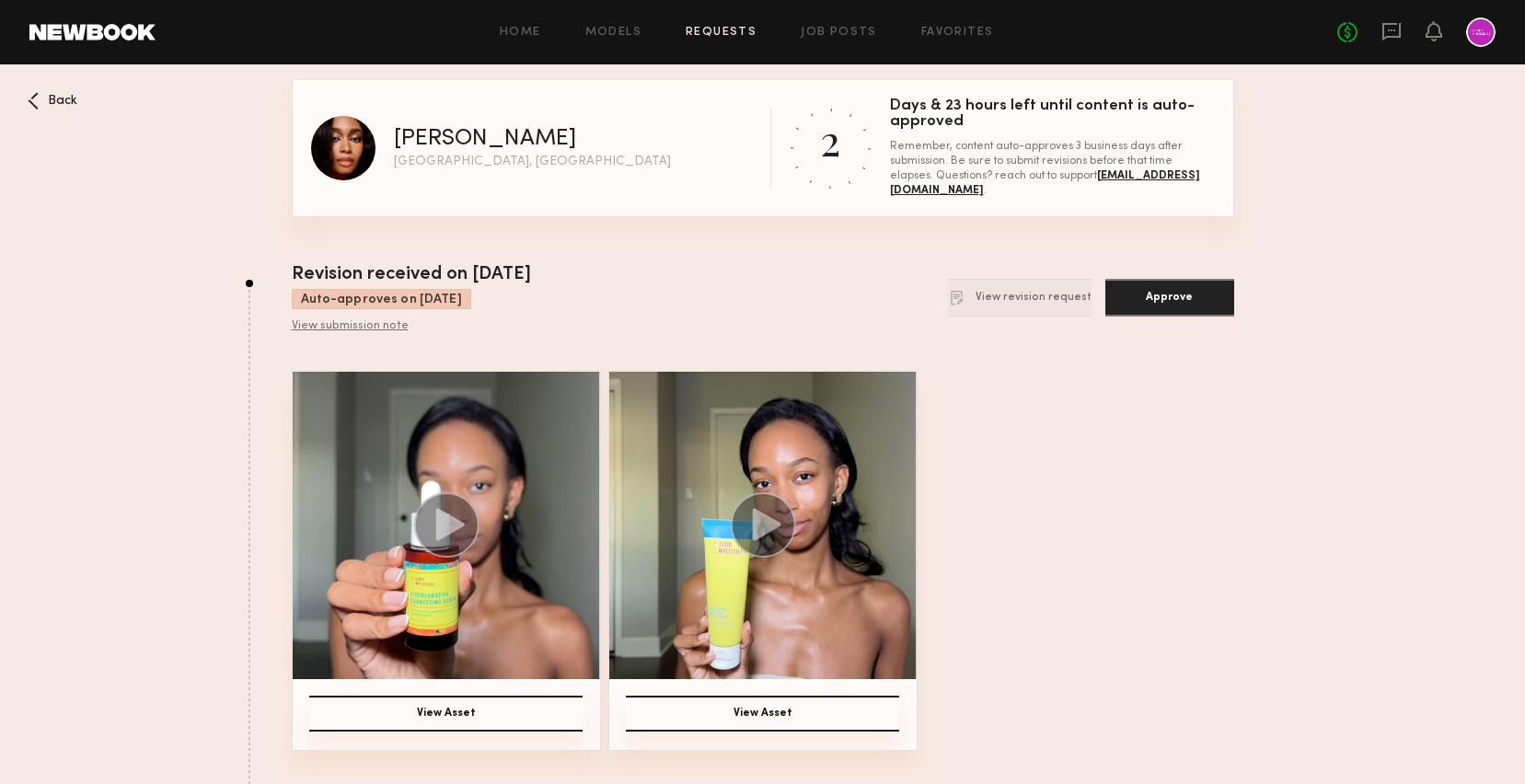
click at [1477, 37] on div at bounding box center [1480, 33] width 30 height 30
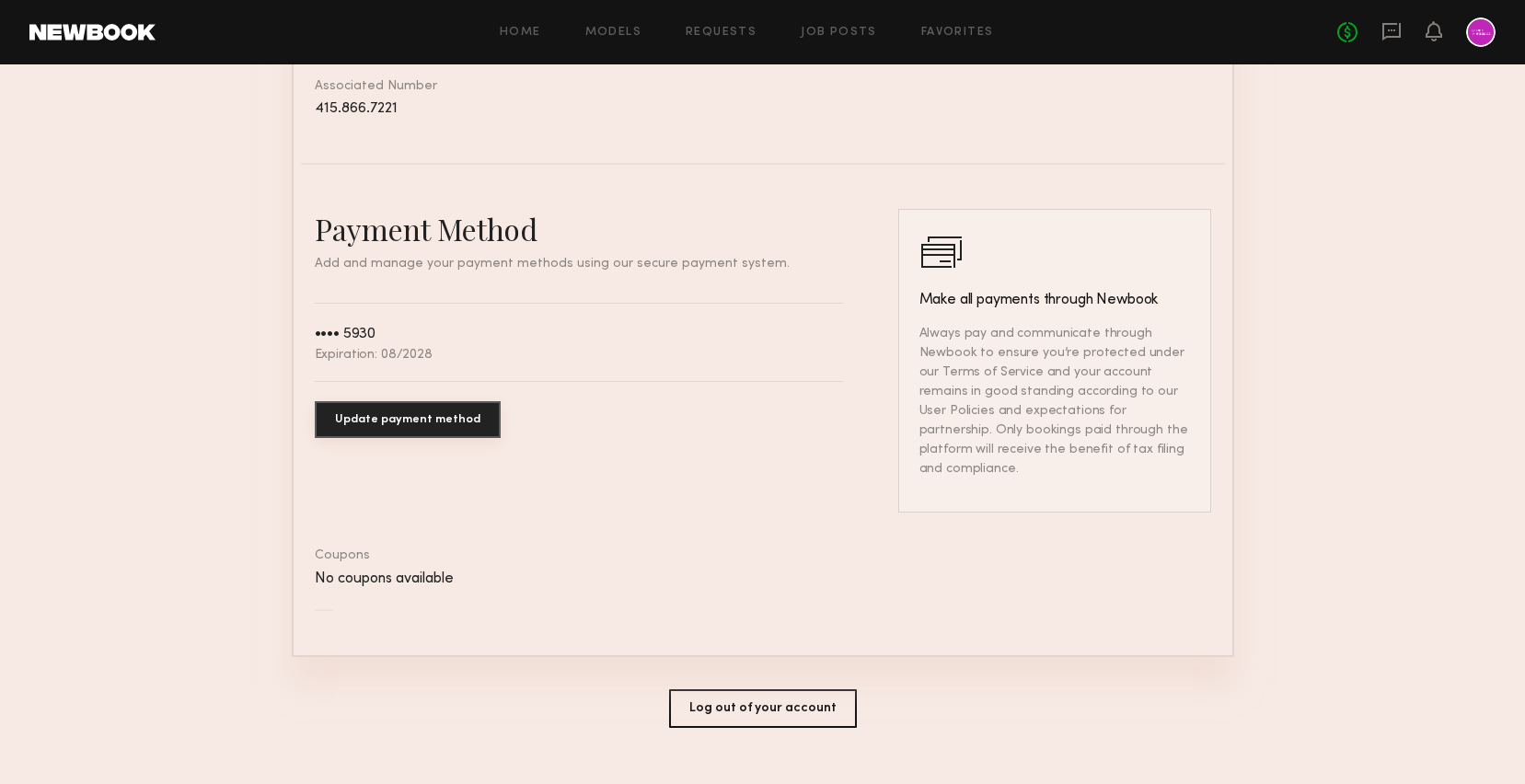
click at [442, 425] on button "Update payment method" at bounding box center [408, 420] width 186 height 37
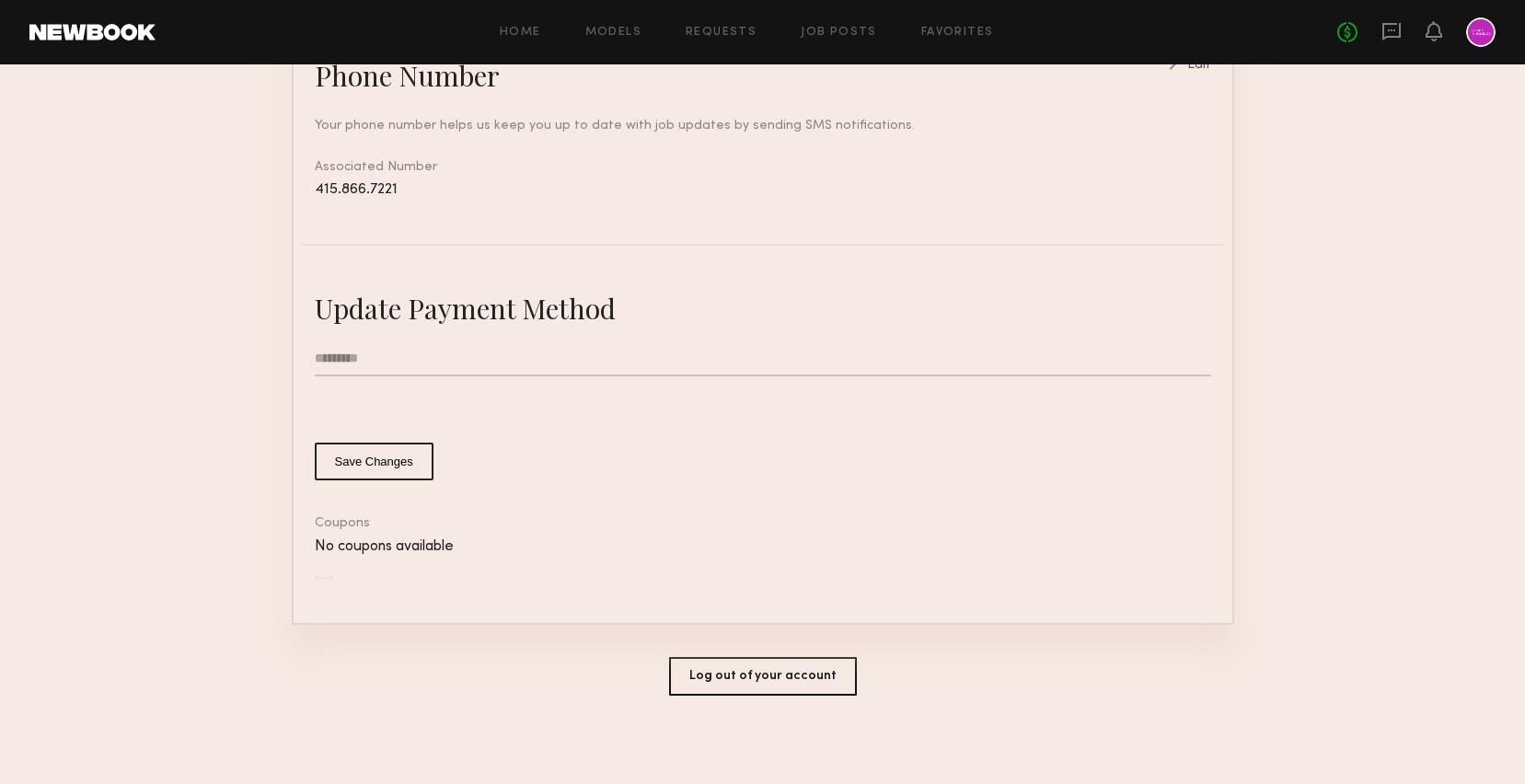
click at [484, 350] on input "text" at bounding box center [763, 359] width 896 height 35
click at [593, 346] on input "***" at bounding box center [763, 359] width 896 height 35
paste input "**********"
type input "**********"
click at [359, 458] on button "Save Changes" at bounding box center [375, 461] width 119 height 38
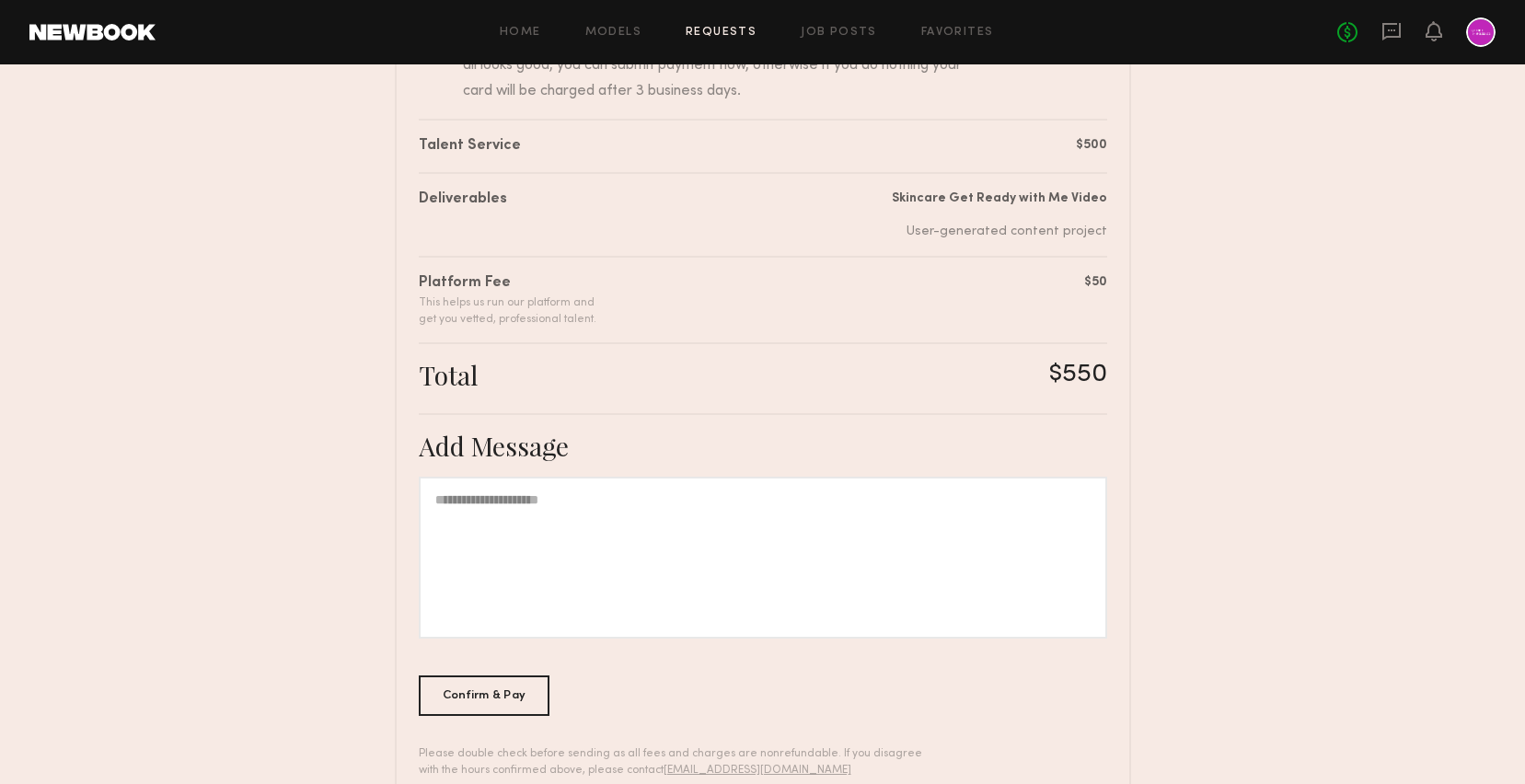
scroll to position [323, 0]
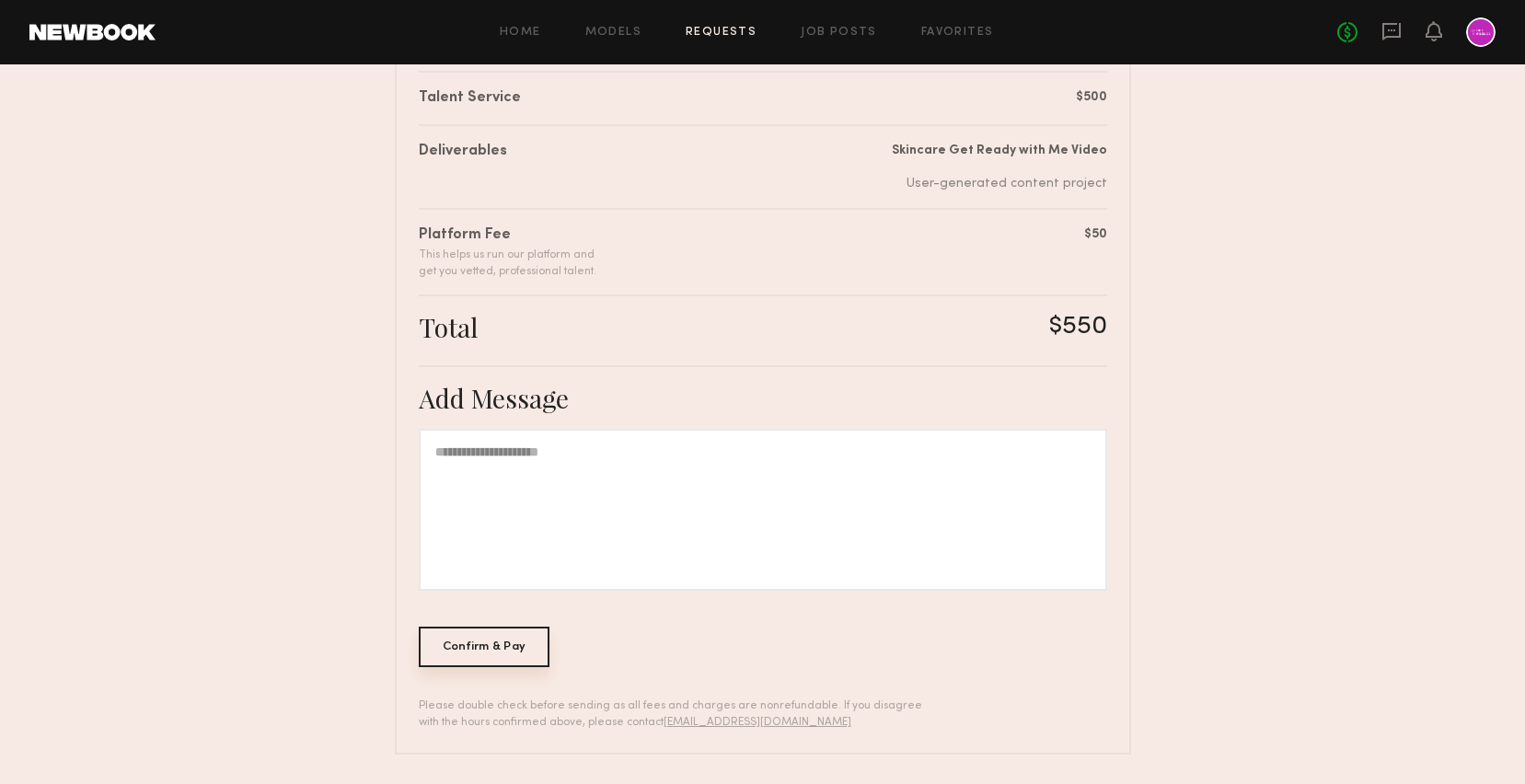
click at [484, 652] on div "Confirm & Pay" at bounding box center [485, 647] width 132 height 41
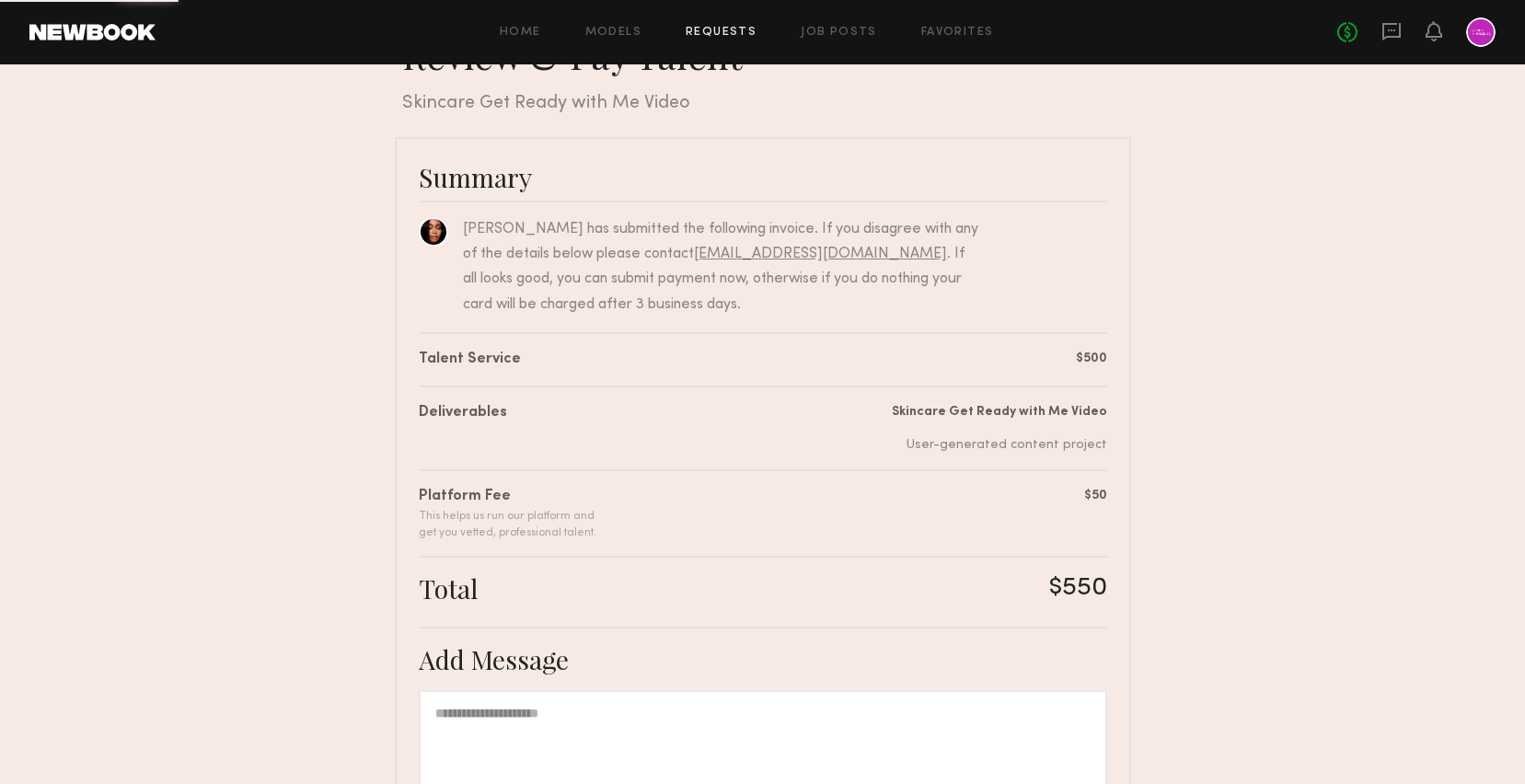
scroll to position [0, 0]
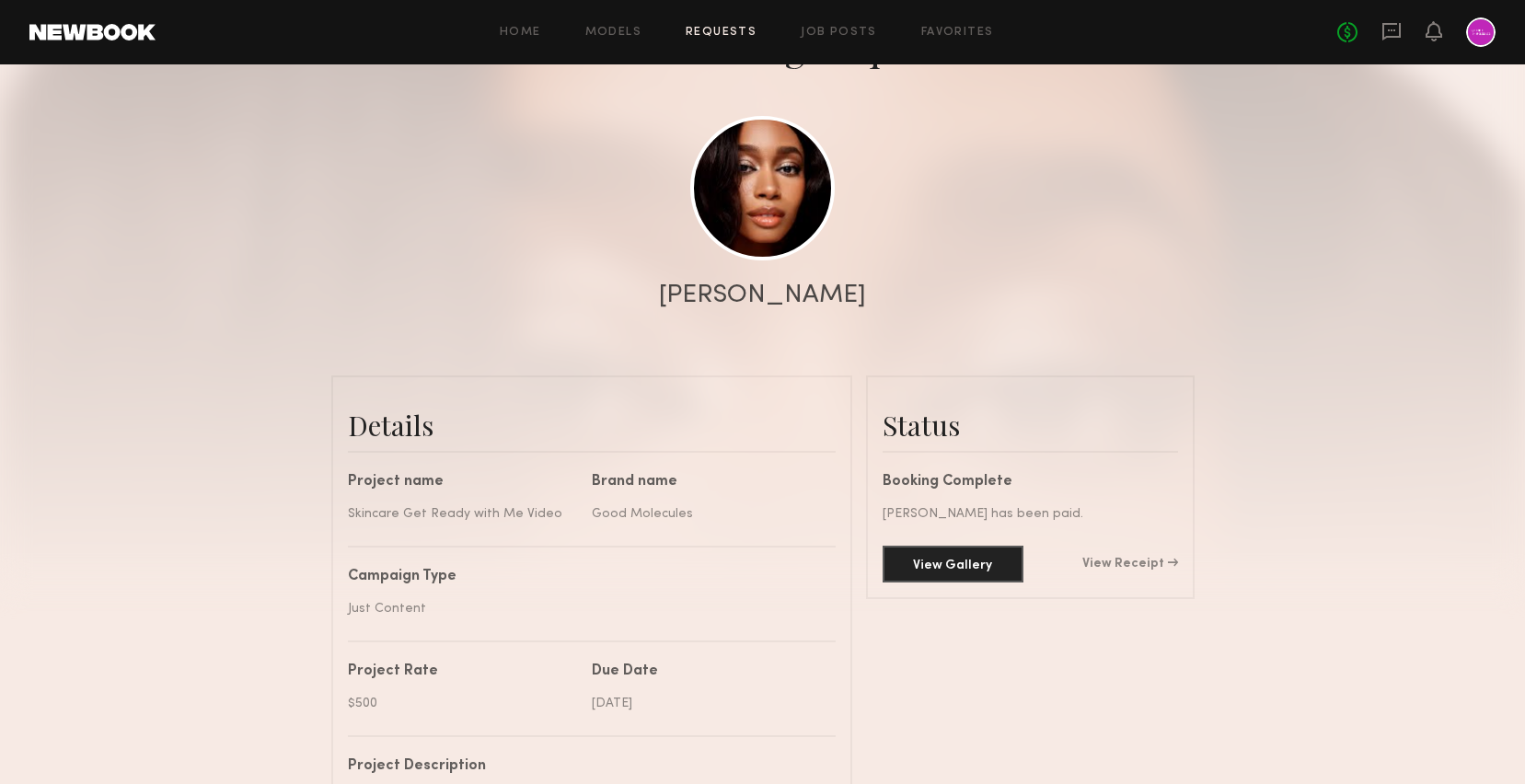
scroll to position [387, 0]
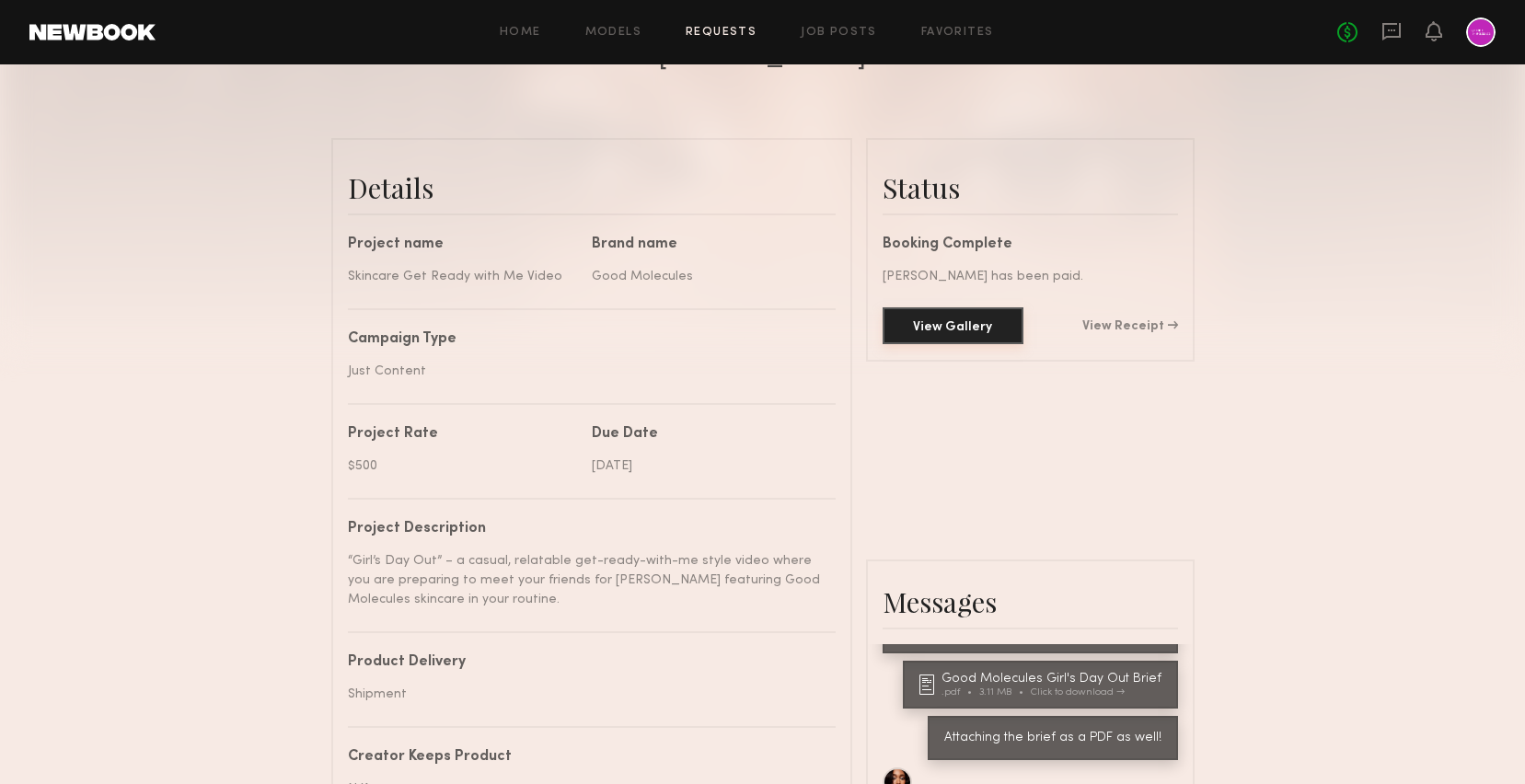
click at [960, 327] on button "View Gallery" at bounding box center [953, 326] width 140 height 37
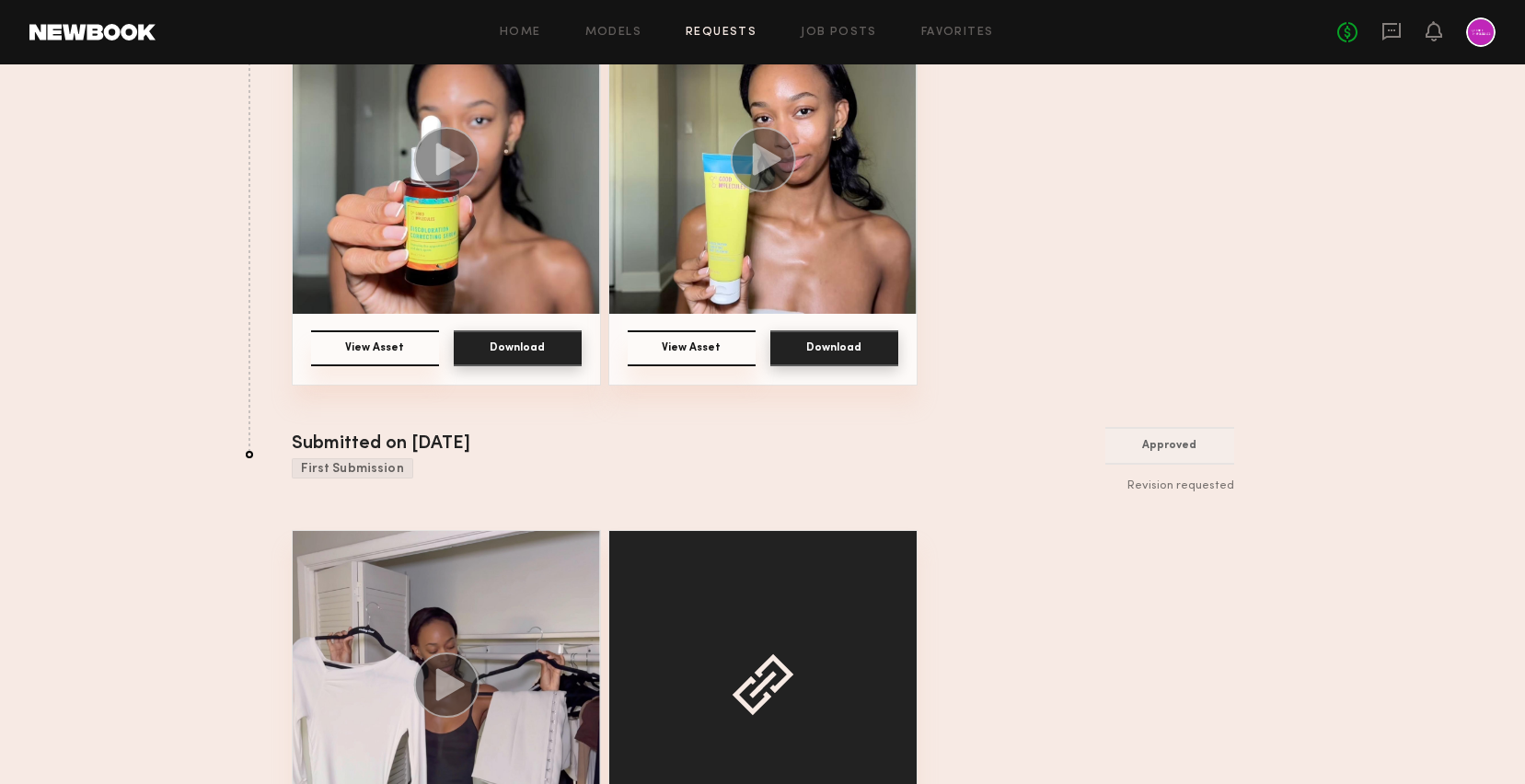
scroll to position [504, 0]
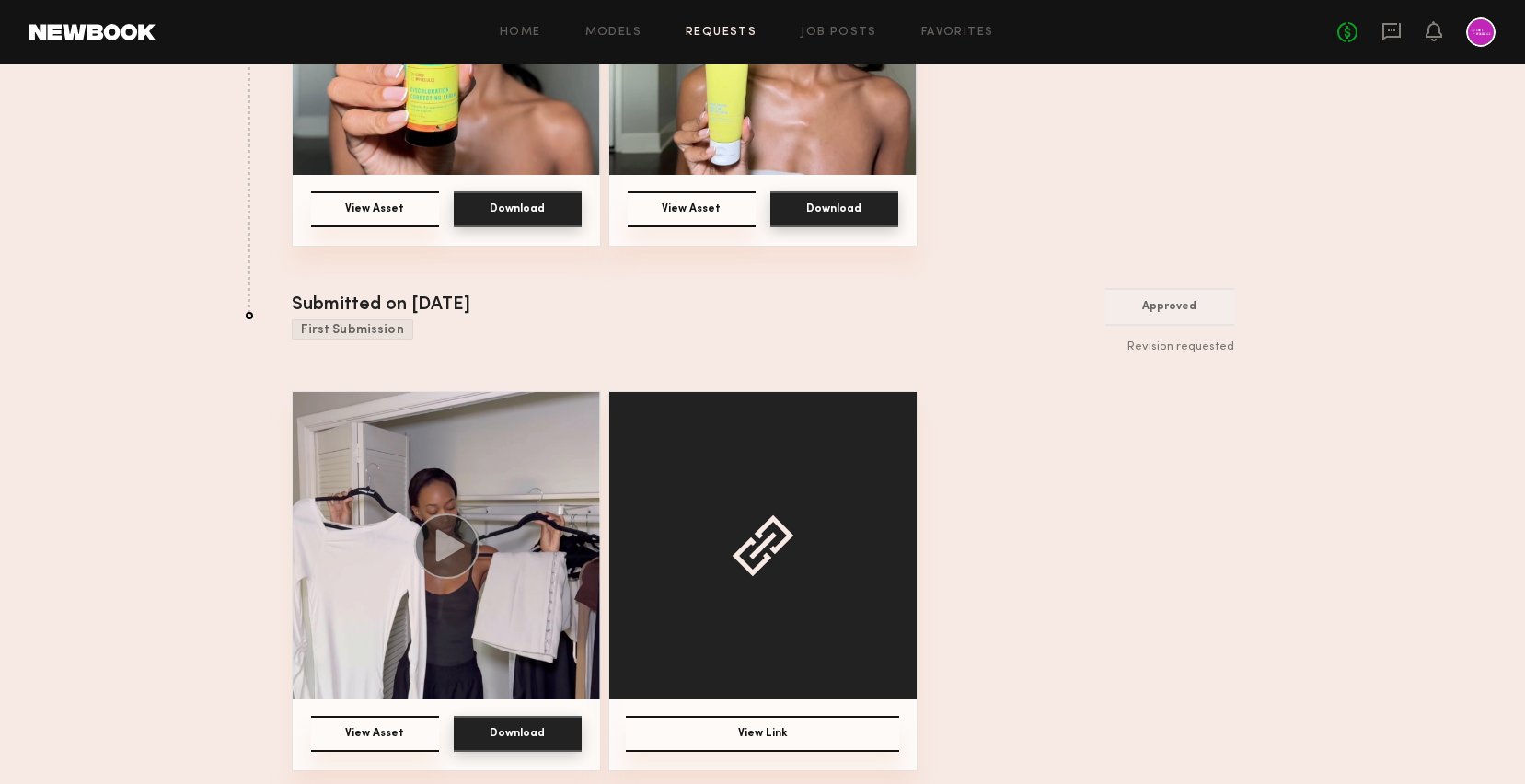
click at [480, 449] on img at bounding box center [446, 545] width 308 height 307
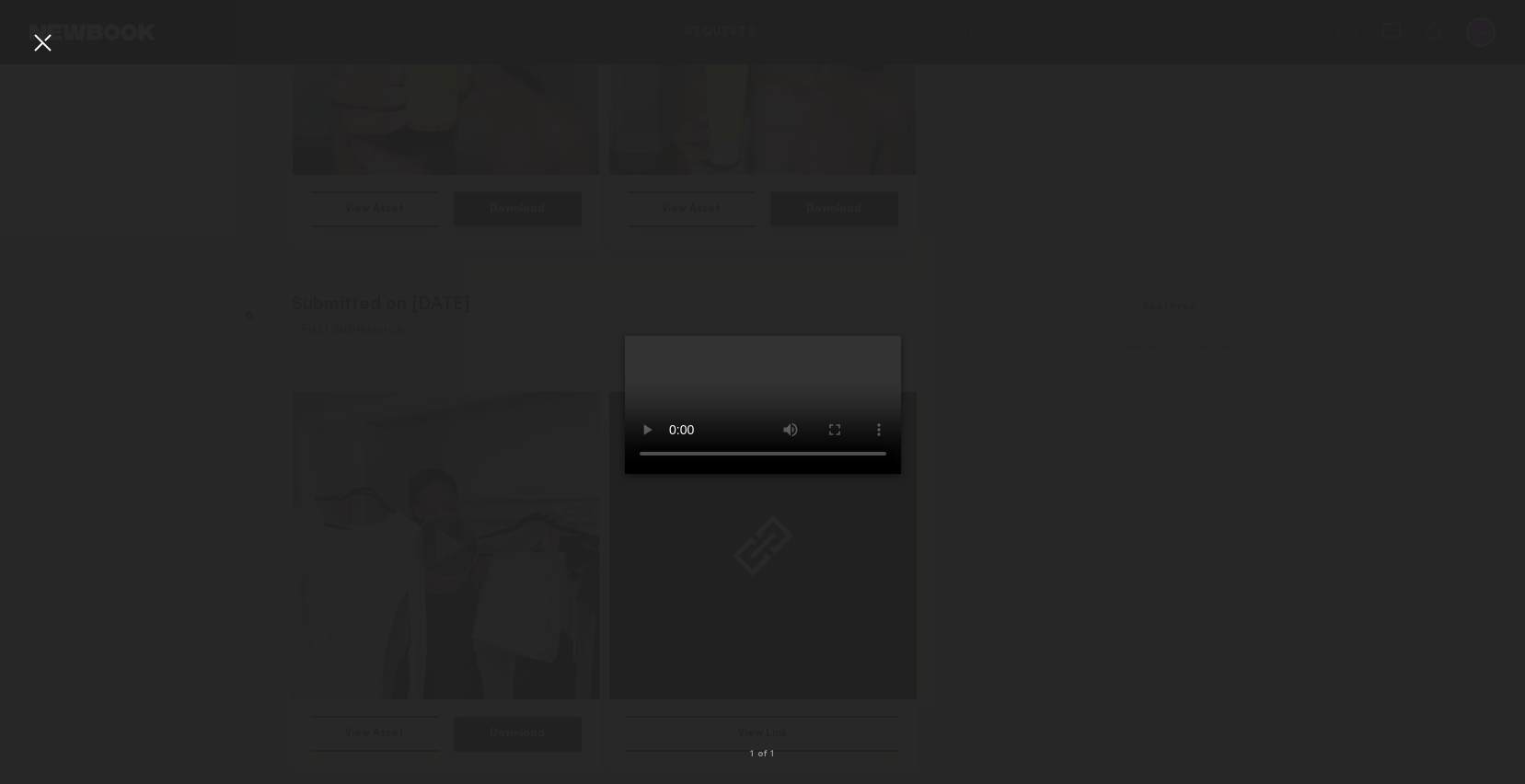
click at [39, 38] on div at bounding box center [43, 43] width 30 height 30
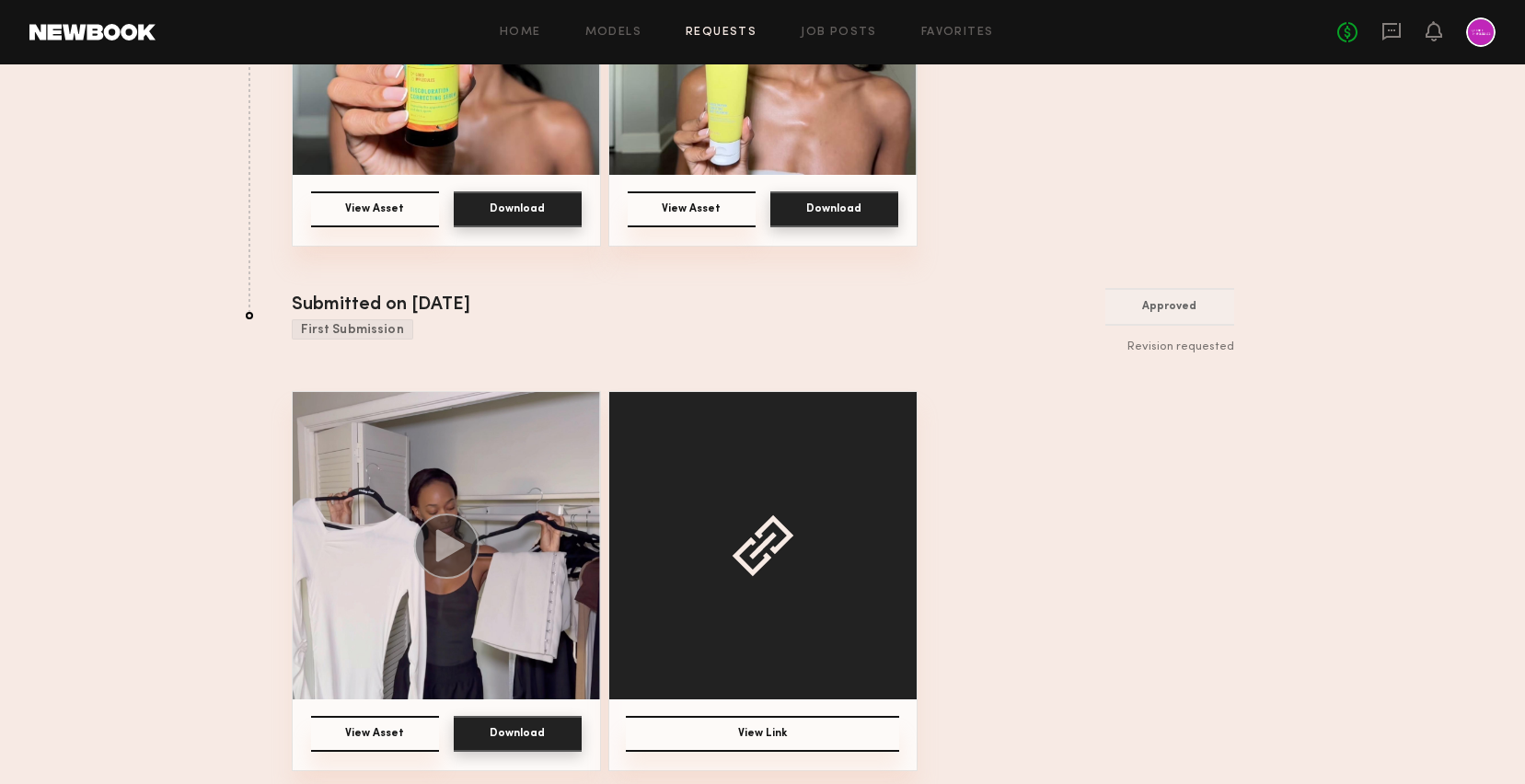
scroll to position [91, 0]
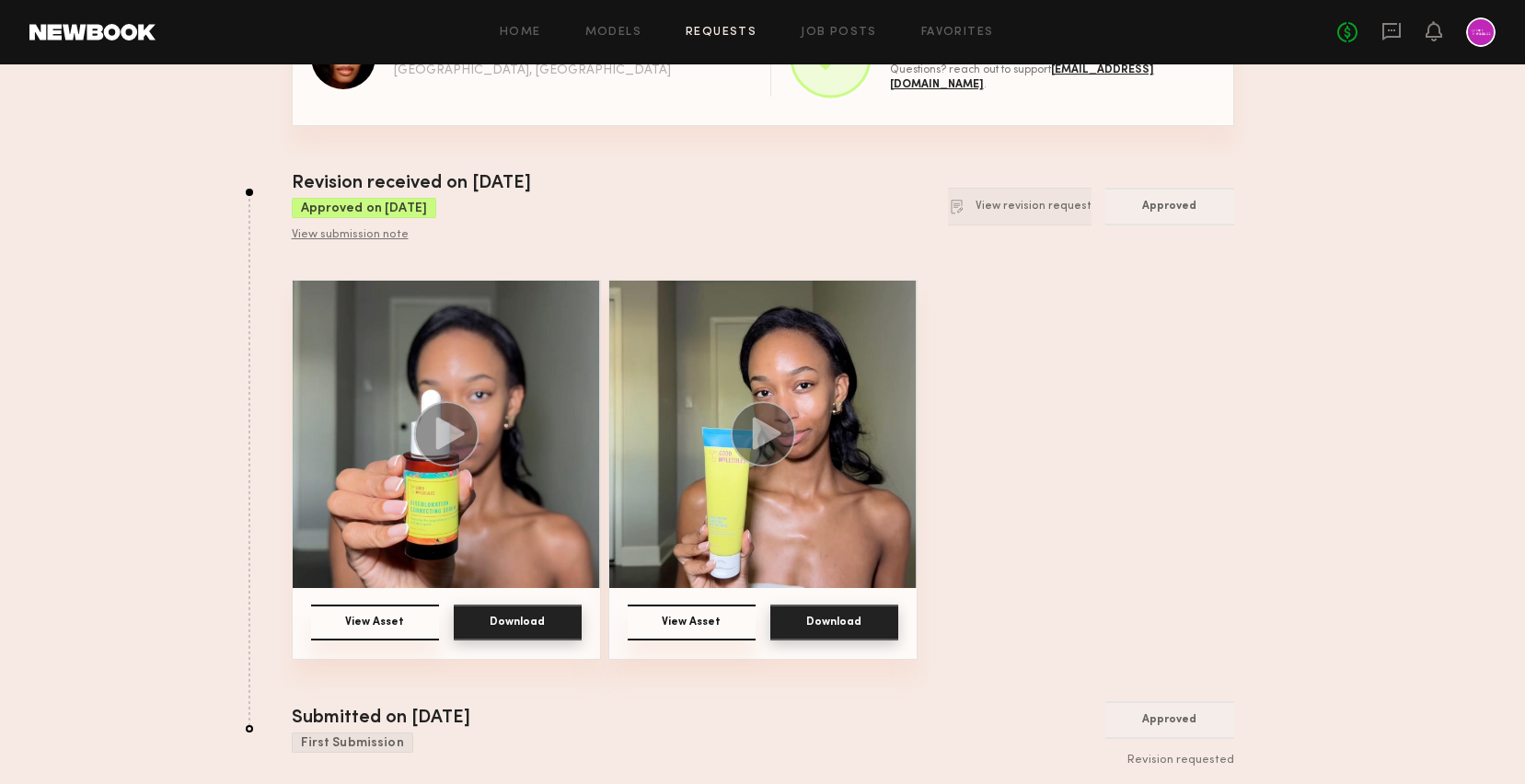
click at [393, 618] on button "View Asset" at bounding box center [375, 622] width 128 height 36
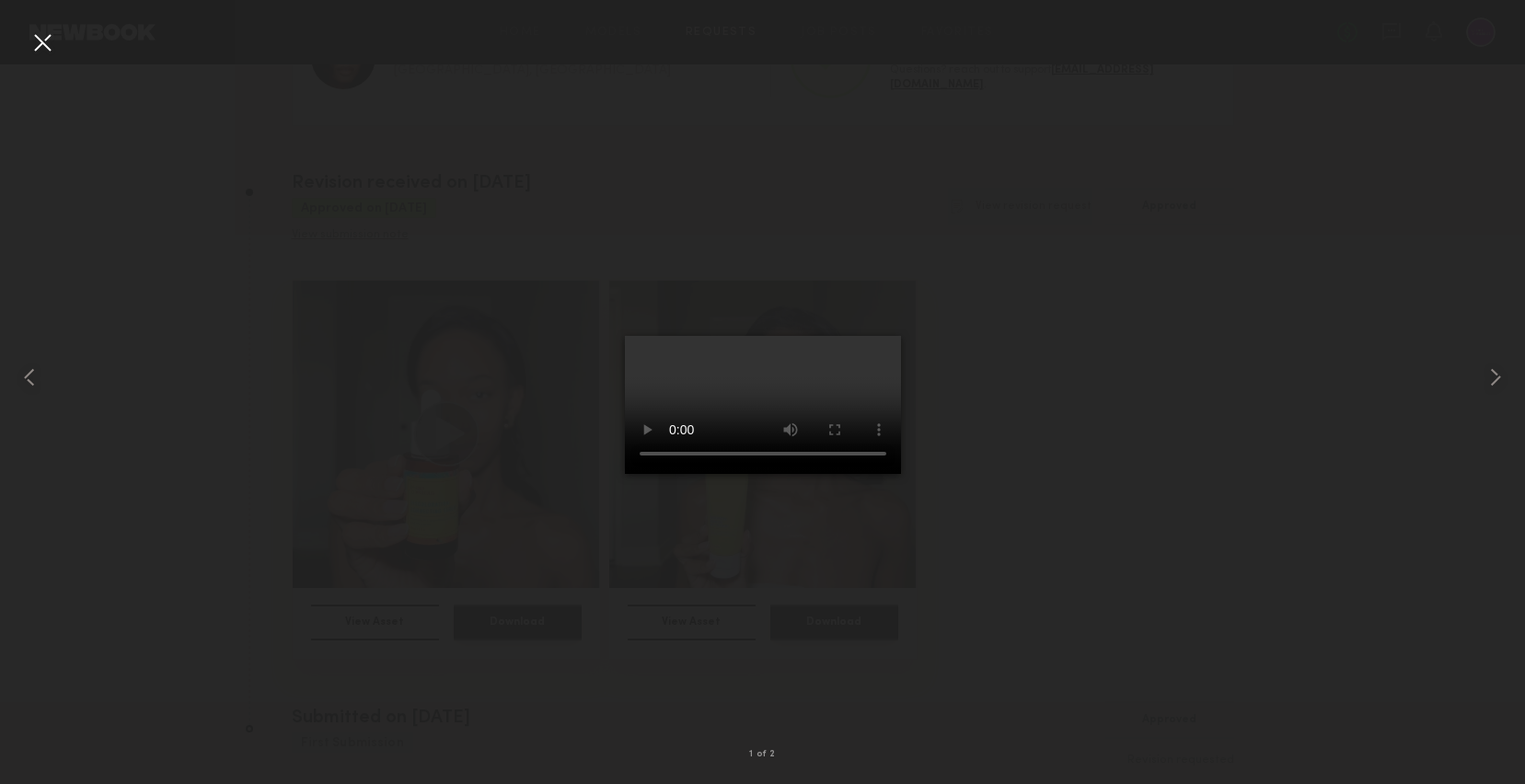
click at [46, 45] on div at bounding box center [43, 43] width 30 height 30
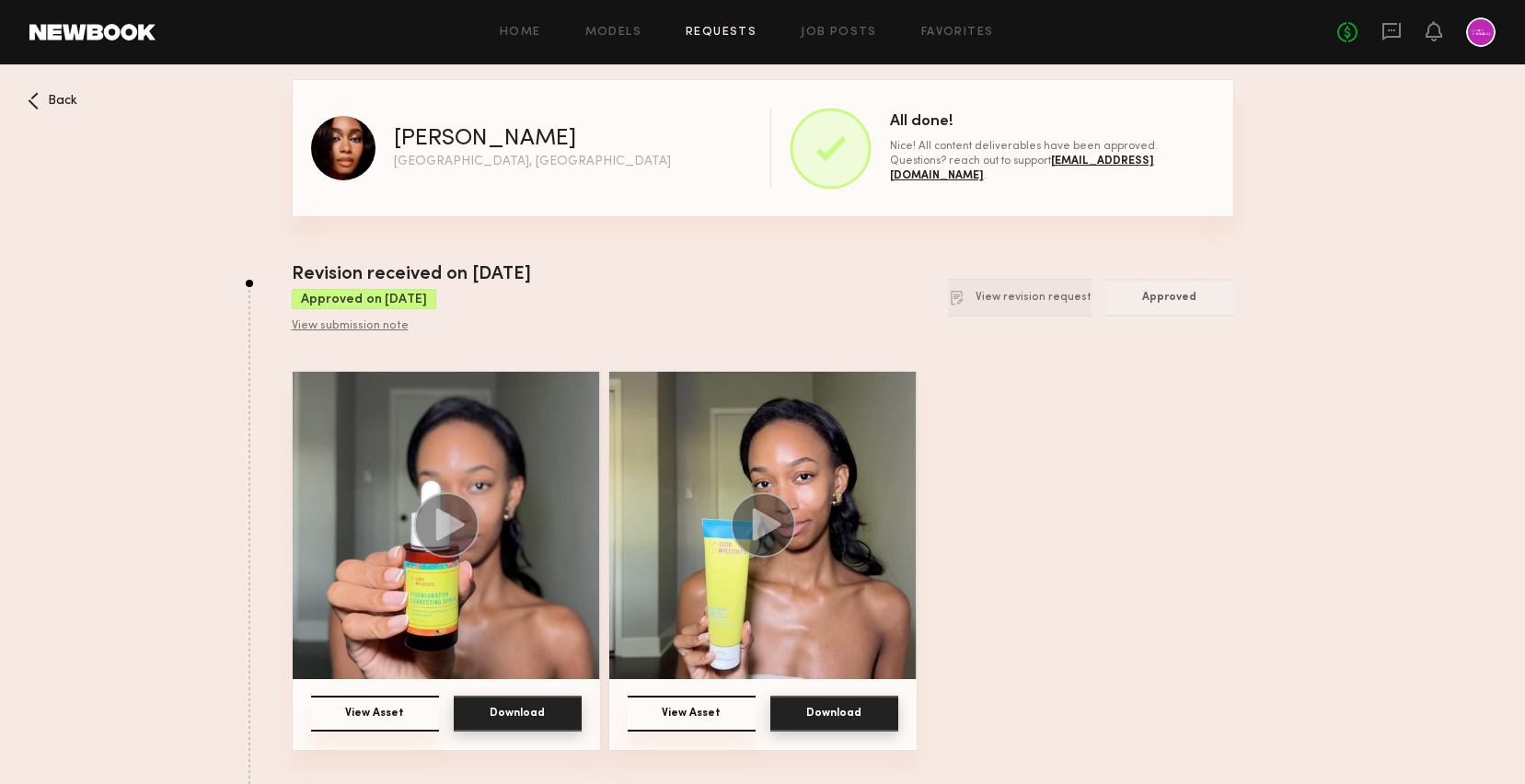
scroll to position [504, 0]
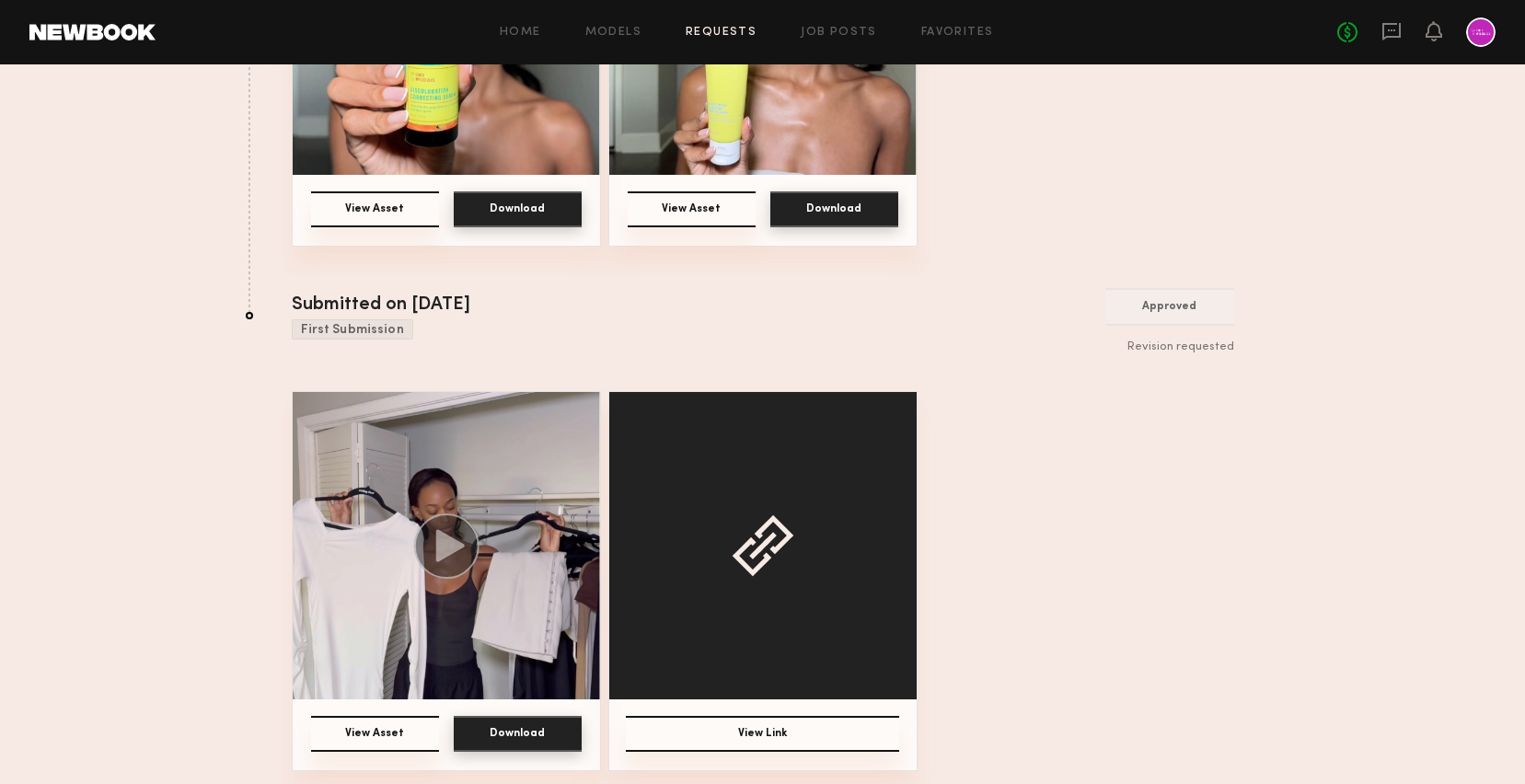
click at [702, 746] on button "View Link" at bounding box center [762, 733] width 273 height 36
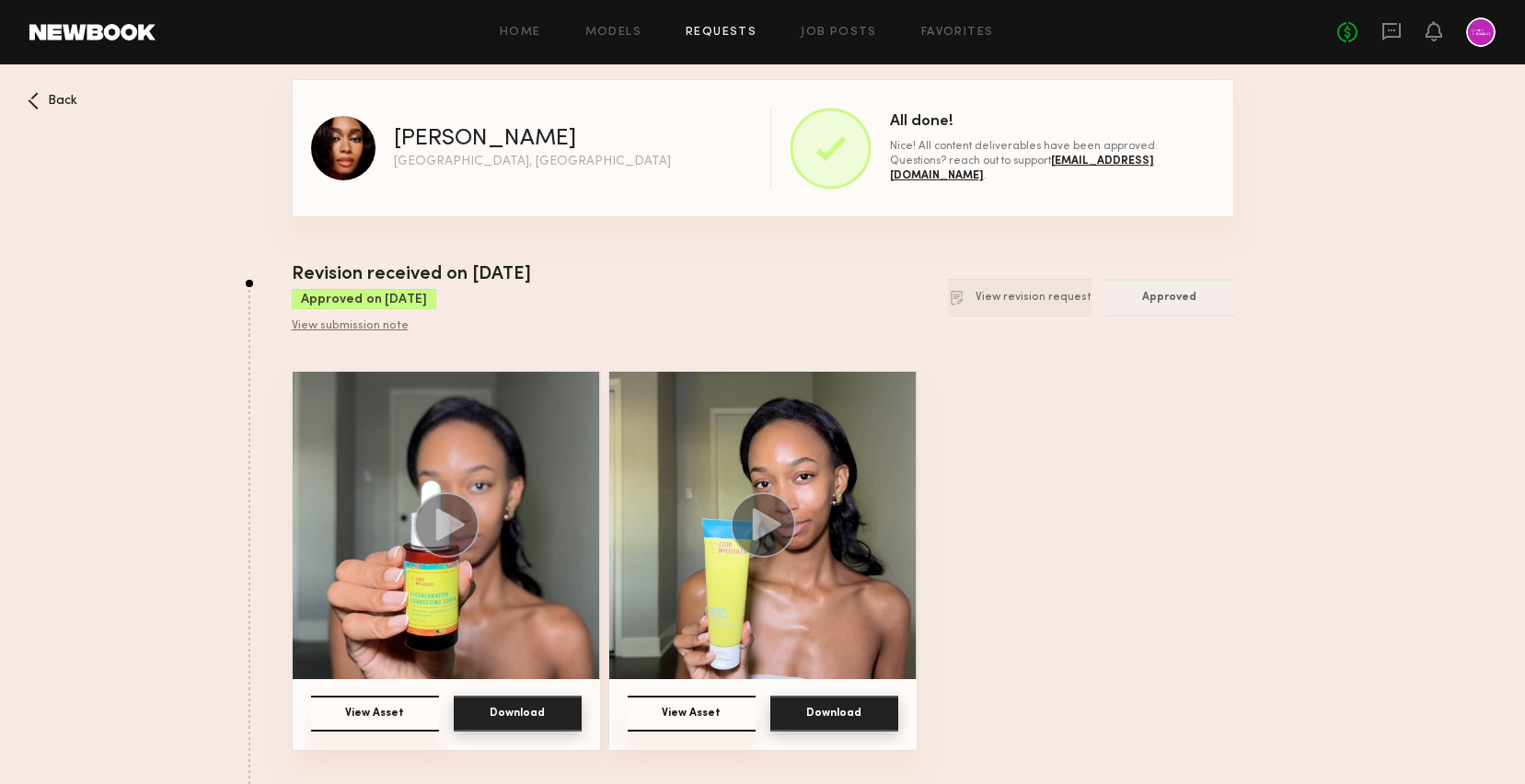
click at [39, 98] on div "Back" at bounding box center [52, 100] width 49 height 18
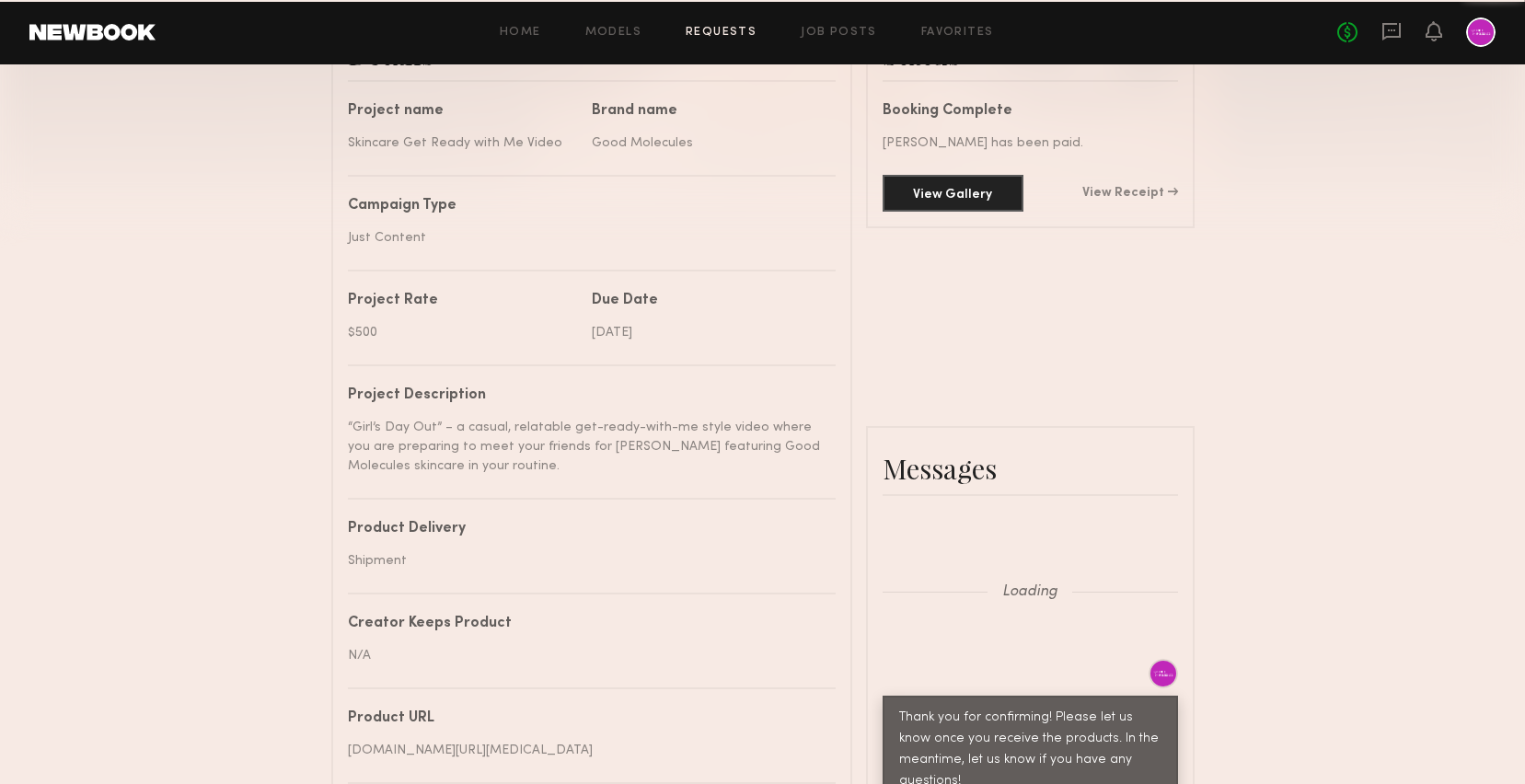
scroll to position [1030, 0]
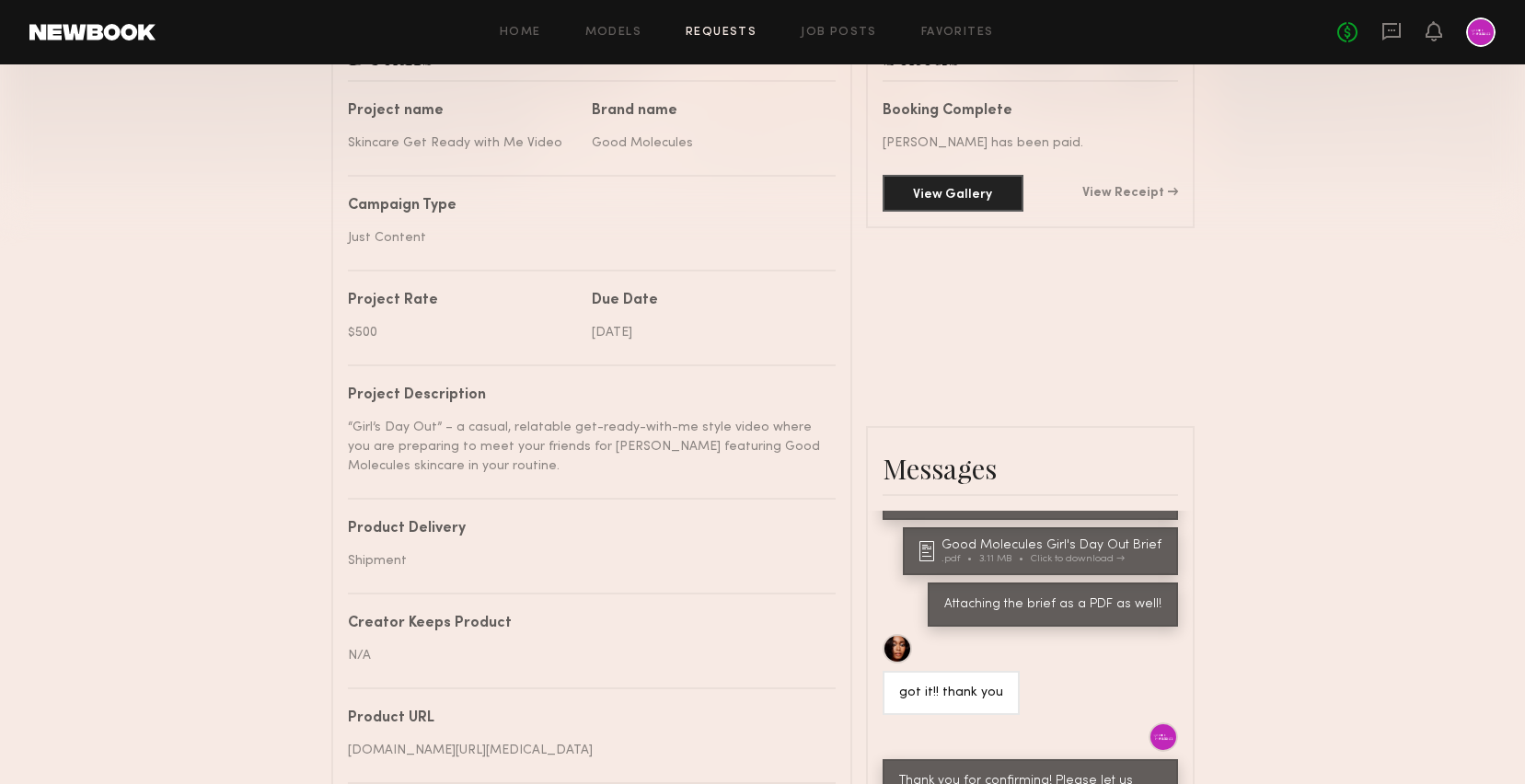
click at [1137, 184] on div "View Gallery View Receipt" at bounding box center [1031, 193] width 296 height 37
click at [1143, 196] on link "View Receipt" at bounding box center [1129, 193] width 96 height 13
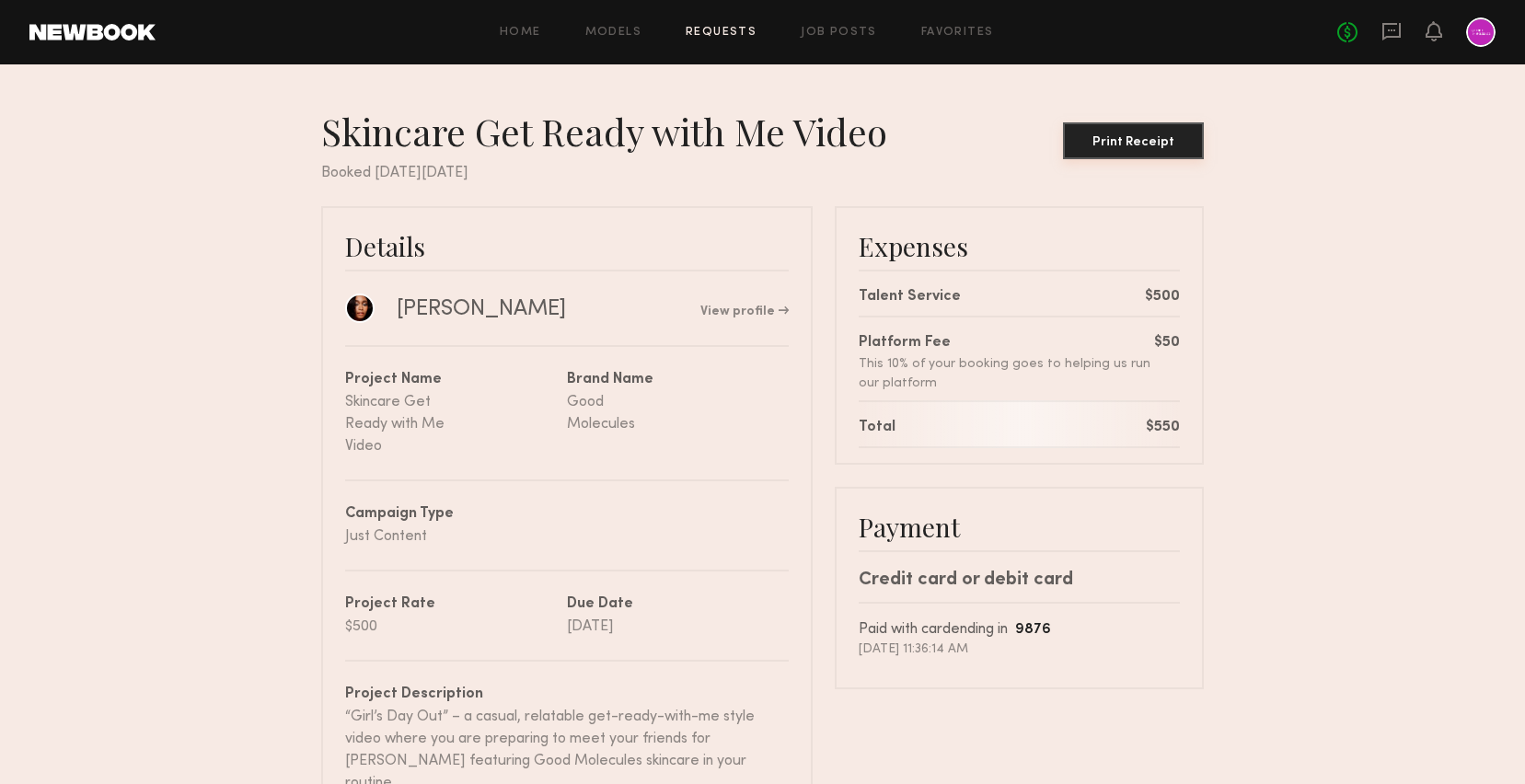
click at [1109, 137] on div "Print Receipt" at bounding box center [1134, 143] width 126 height 13
click at [1156, 137] on div "Print Receipt" at bounding box center [1134, 143] width 126 height 13
click at [1139, 146] on div "Print Receipt" at bounding box center [1134, 143] width 126 height 13
